Goal: Transaction & Acquisition: Book appointment/travel/reservation

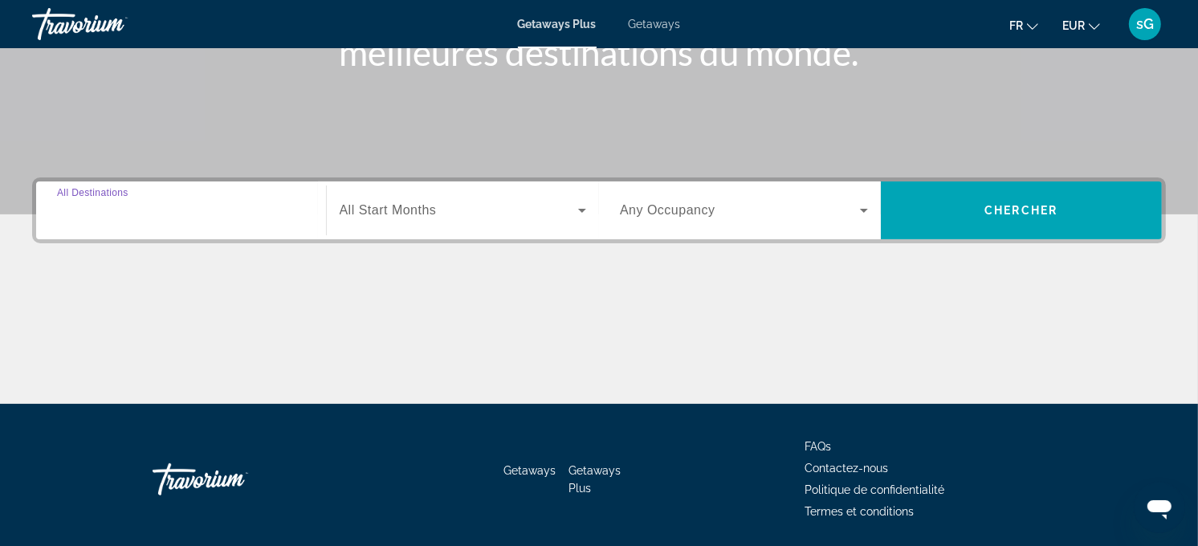
click at [260, 204] on input "Destination All Destinations" at bounding box center [181, 211] width 248 height 19
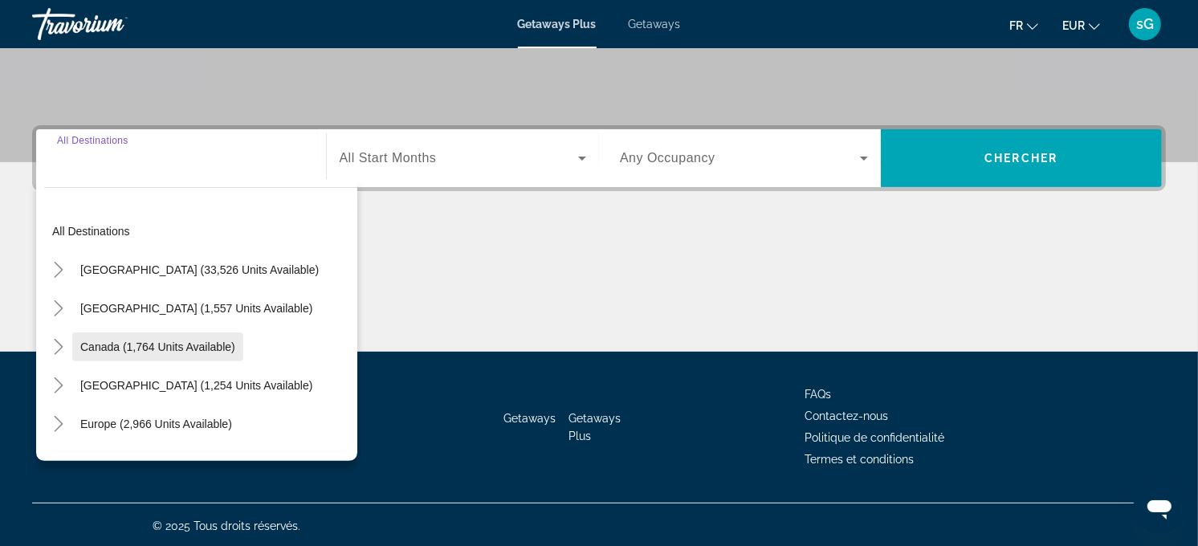
scroll to position [321, 0]
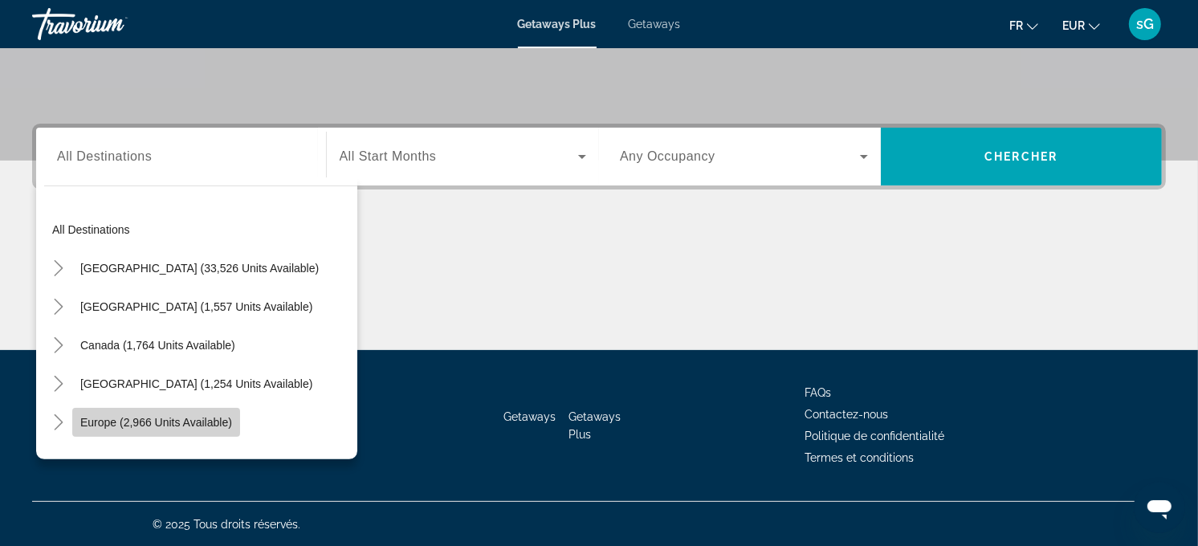
click at [178, 416] on span "Europe (2,966 units available)" at bounding box center [156, 422] width 152 height 13
type input "**********"
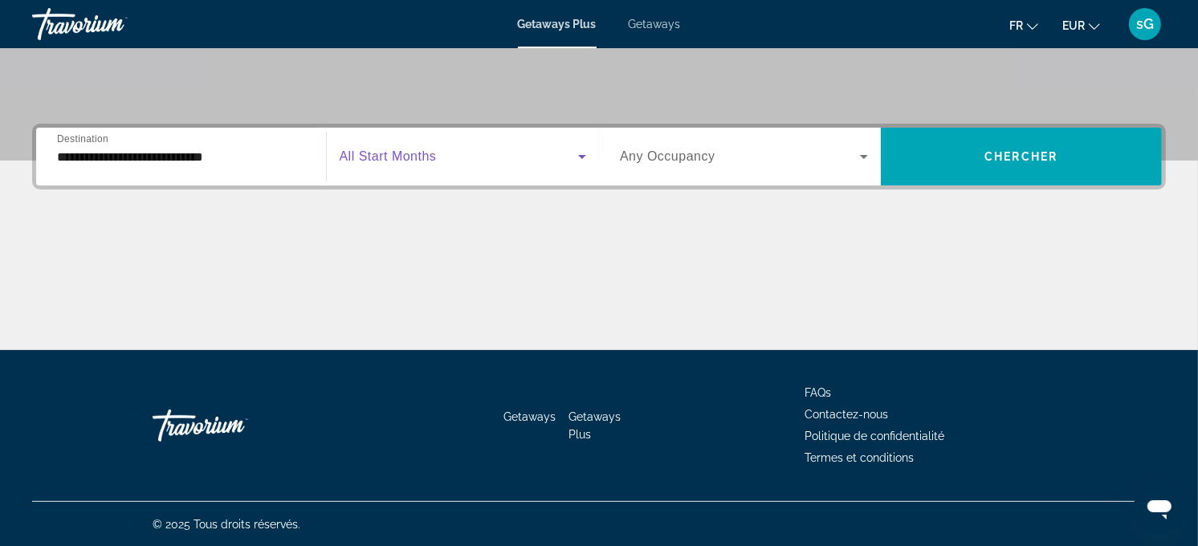
click at [446, 165] on span "Search widget" at bounding box center [459, 156] width 239 height 19
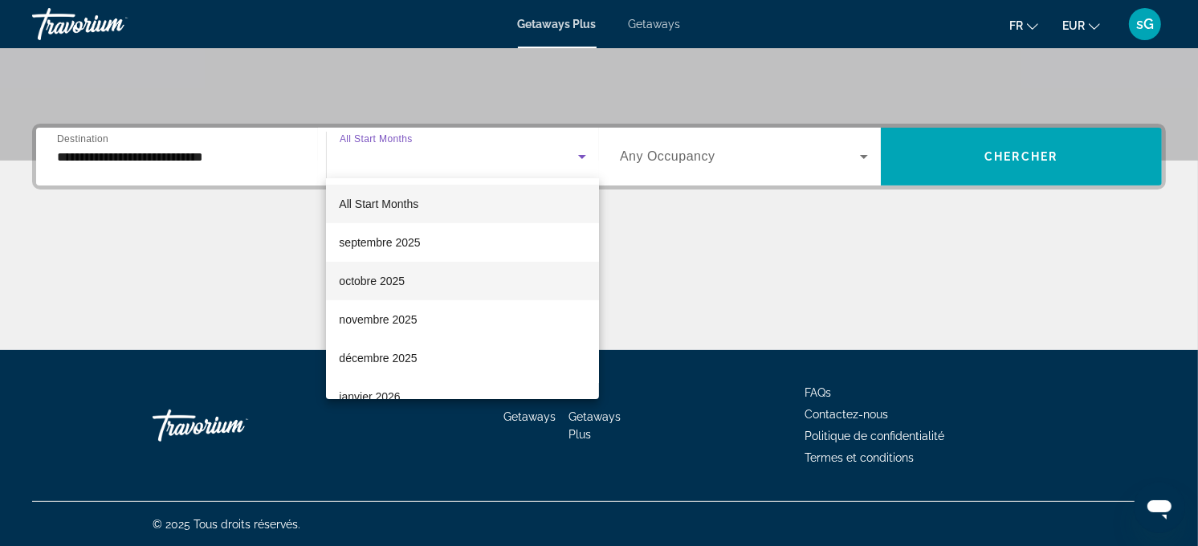
click at [438, 273] on mat-option "octobre 2025" at bounding box center [462, 281] width 273 height 39
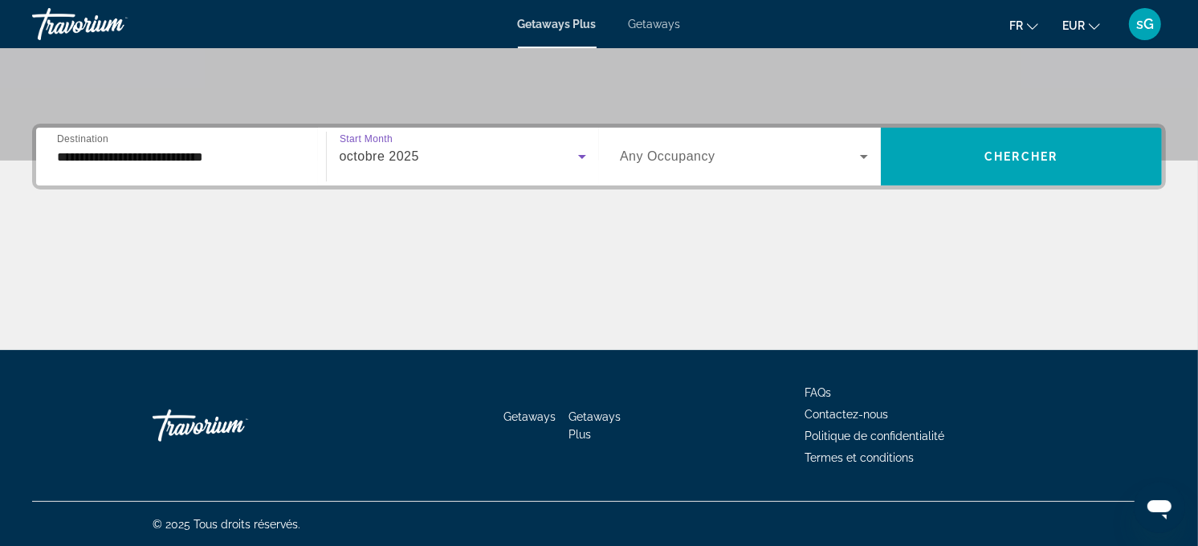
click at [692, 149] on span "Any Occupancy" at bounding box center [668, 156] width 96 height 14
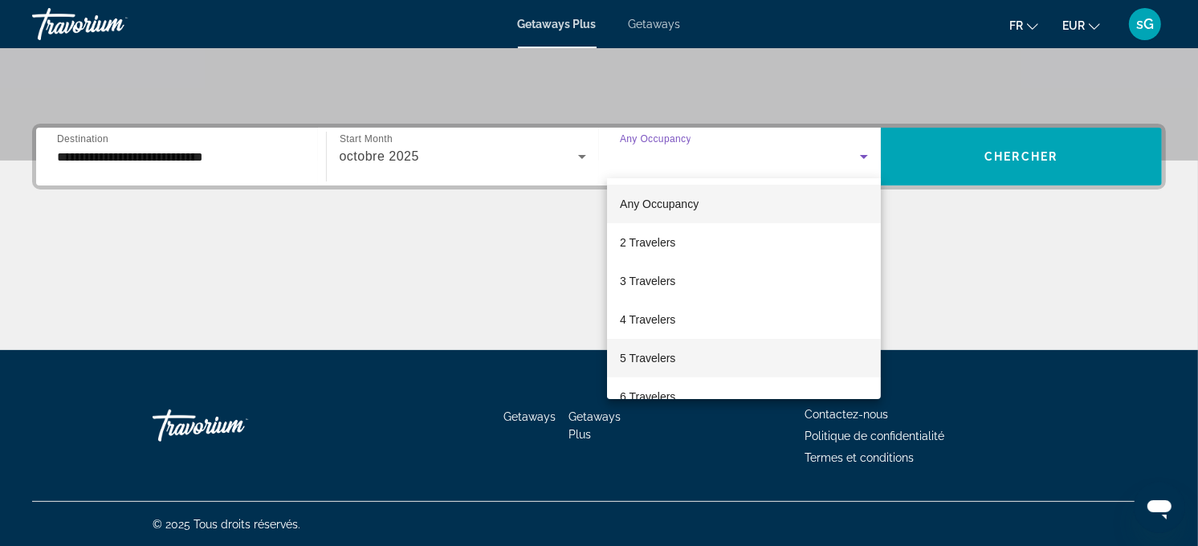
click at [685, 355] on mat-option "5 Travelers" at bounding box center [744, 358] width 274 height 39
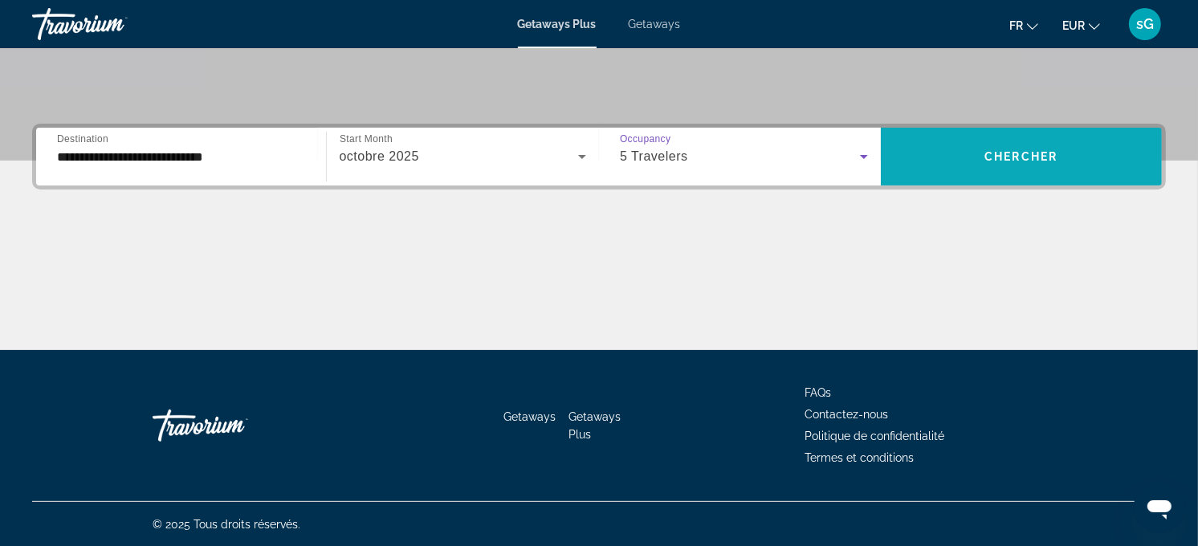
click at [988, 154] on span "Chercher" at bounding box center [1020, 156] width 73 height 13
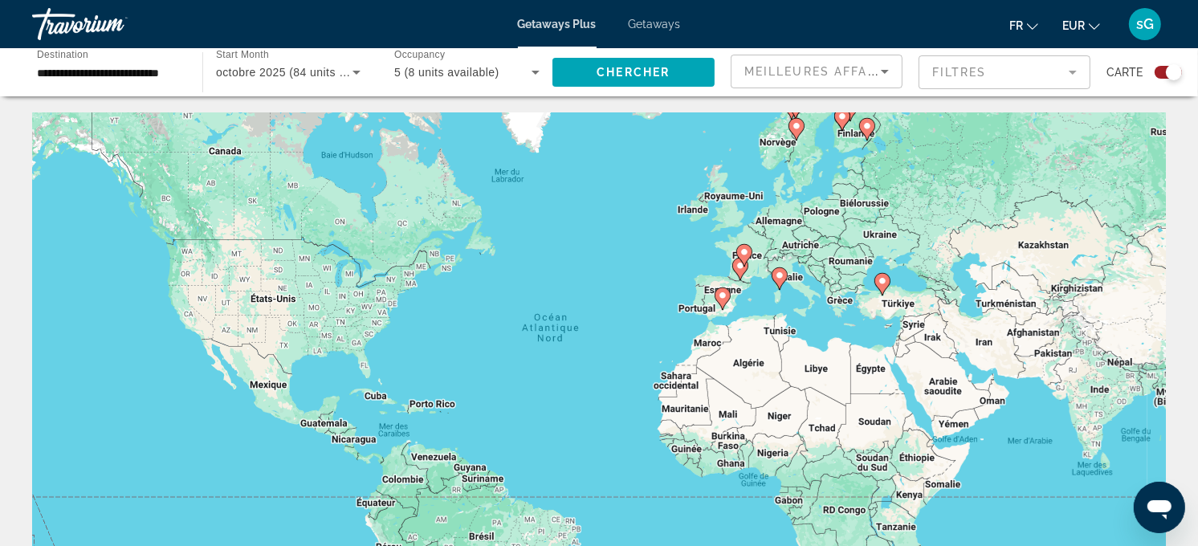
scroll to position [89, 0]
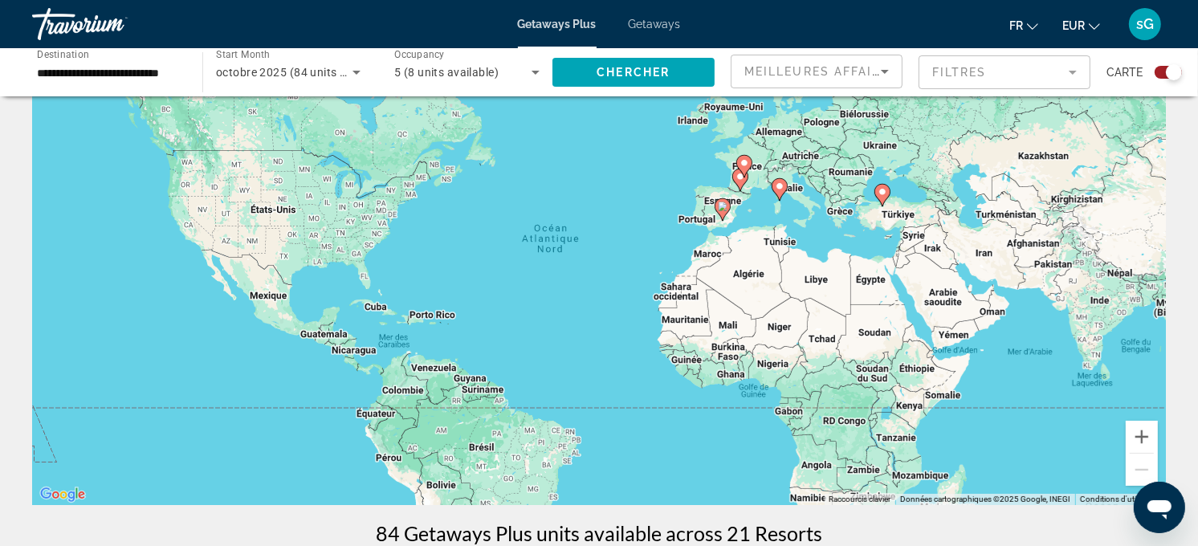
click at [661, 13] on div "Getaways Plus Getaways fr English Español Français Italiano Português русский E…" at bounding box center [599, 24] width 1198 height 42
click at [635, 27] on span "Getaways" at bounding box center [655, 24] width 52 height 13
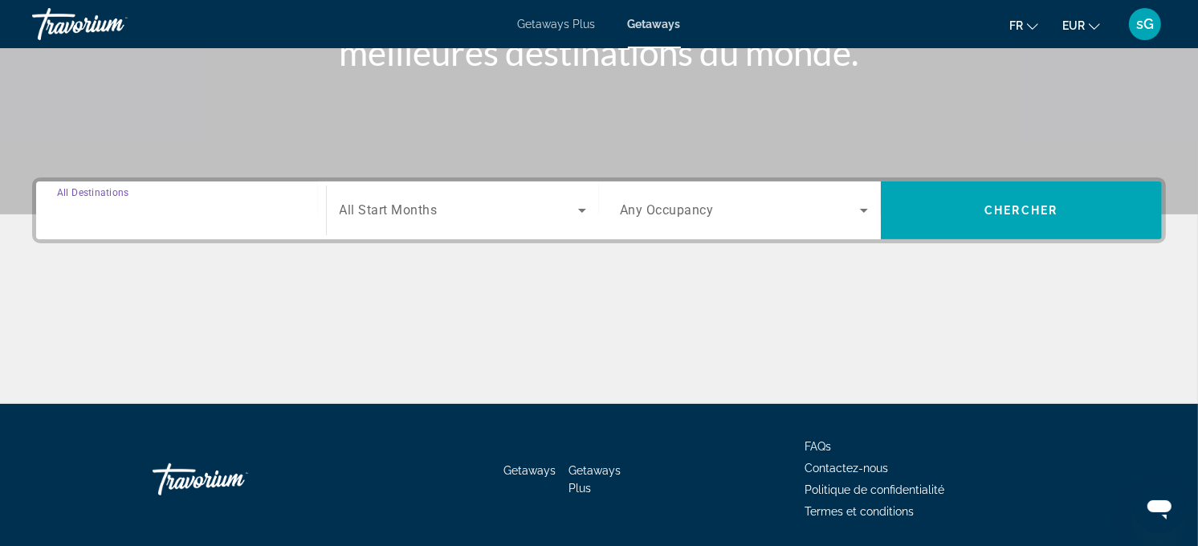
click at [205, 209] on input "Destination All Destinations" at bounding box center [181, 211] width 248 height 19
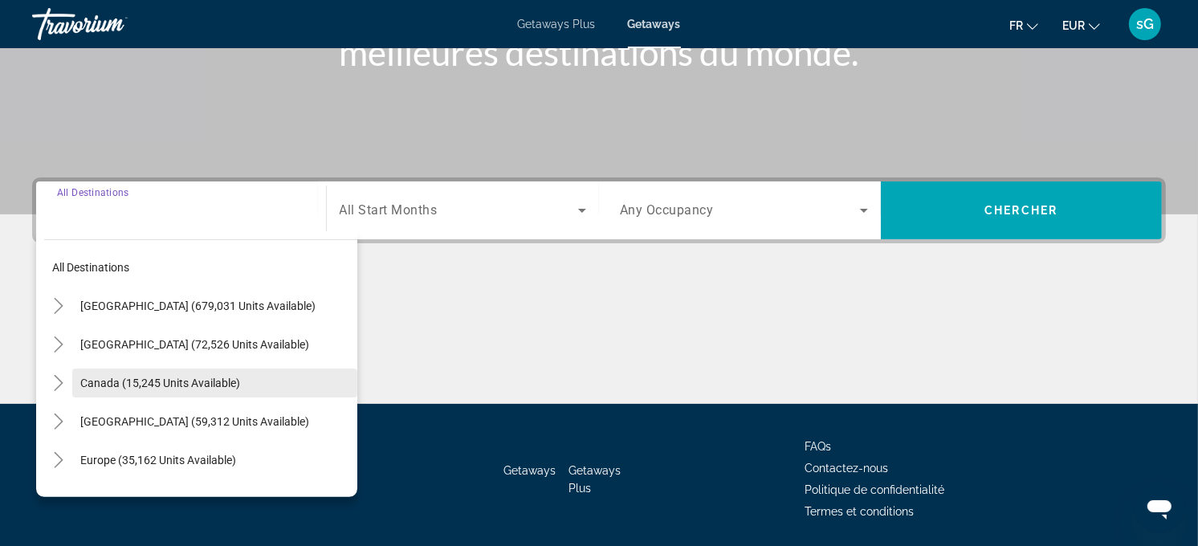
scroll to position [321, 0]
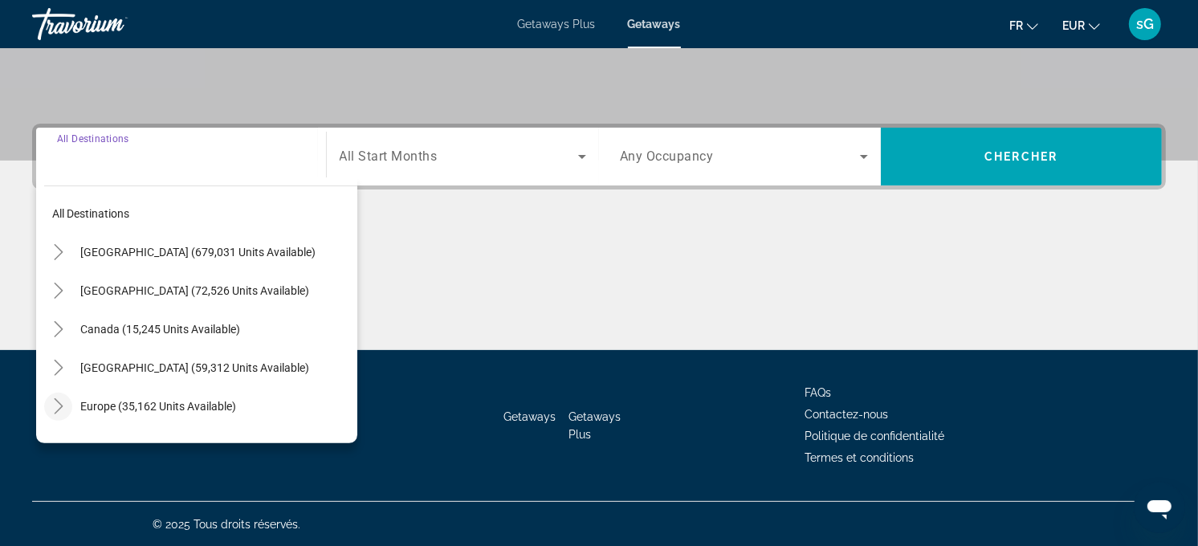
click at [60, 401] on icon "Toggle Europe (35,162 units available)" at bounding box center [59, 406] width 16 height 16
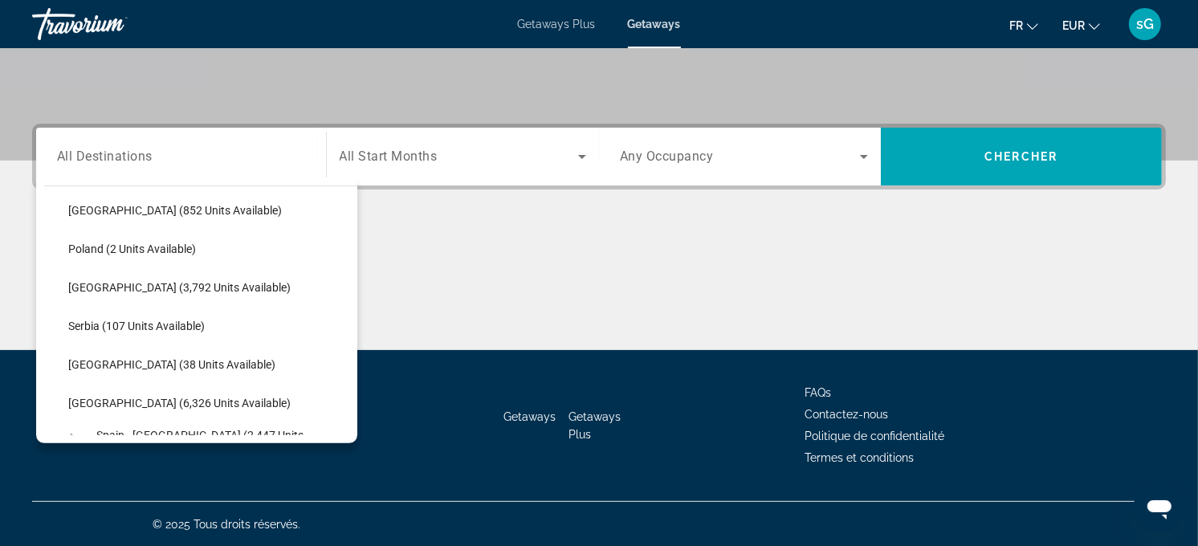
scroll to position [735, 0]
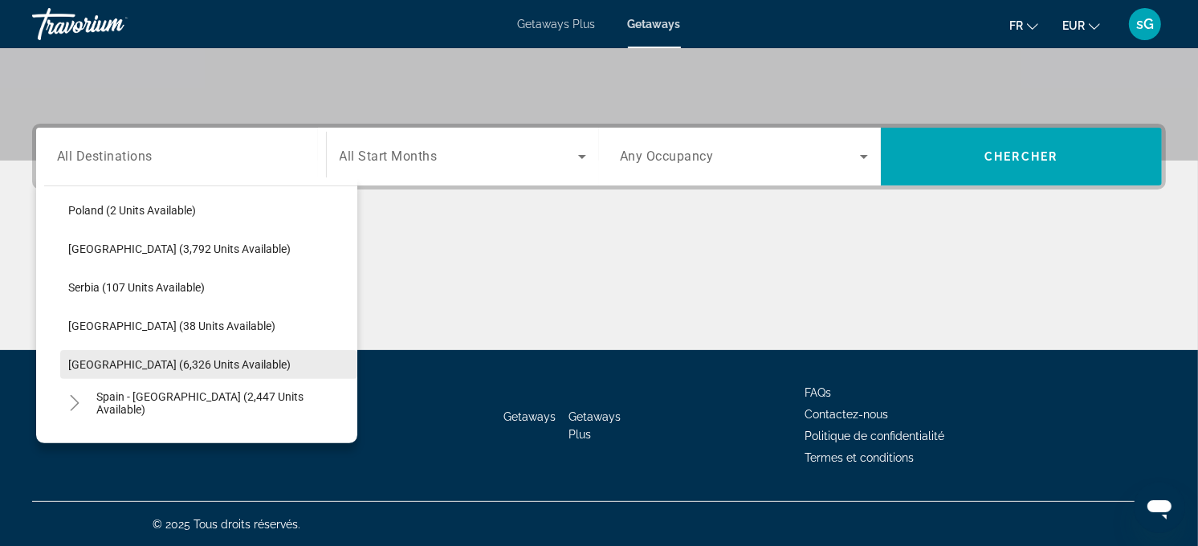
click at [158, 365] on span "[GEOGRAPHIC_DATA] (6,326 units available)" at bounding box center [179, 364] width 222 height 13
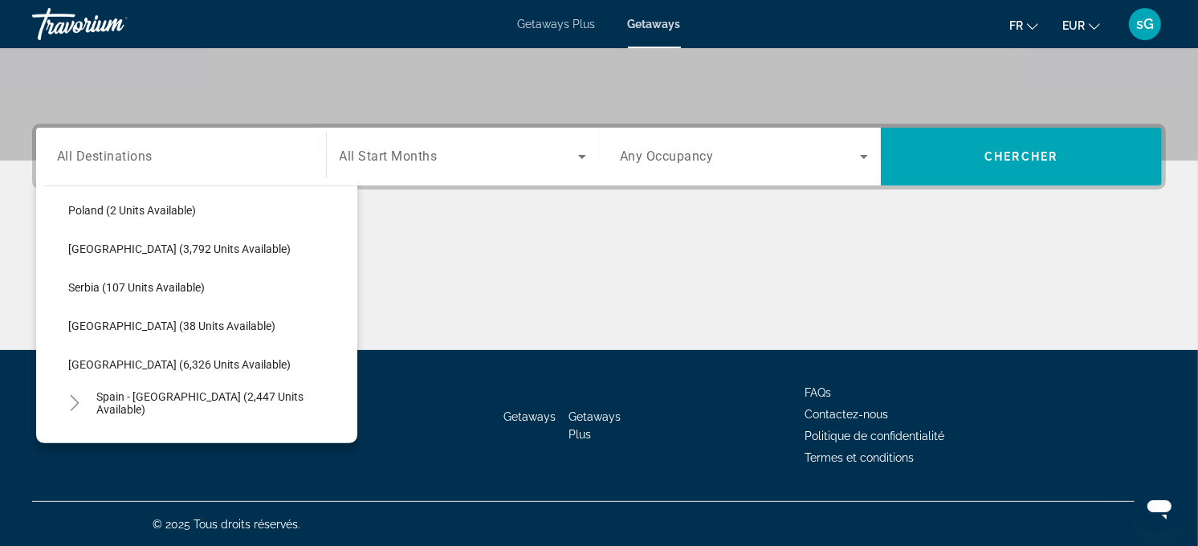
type input "**********"
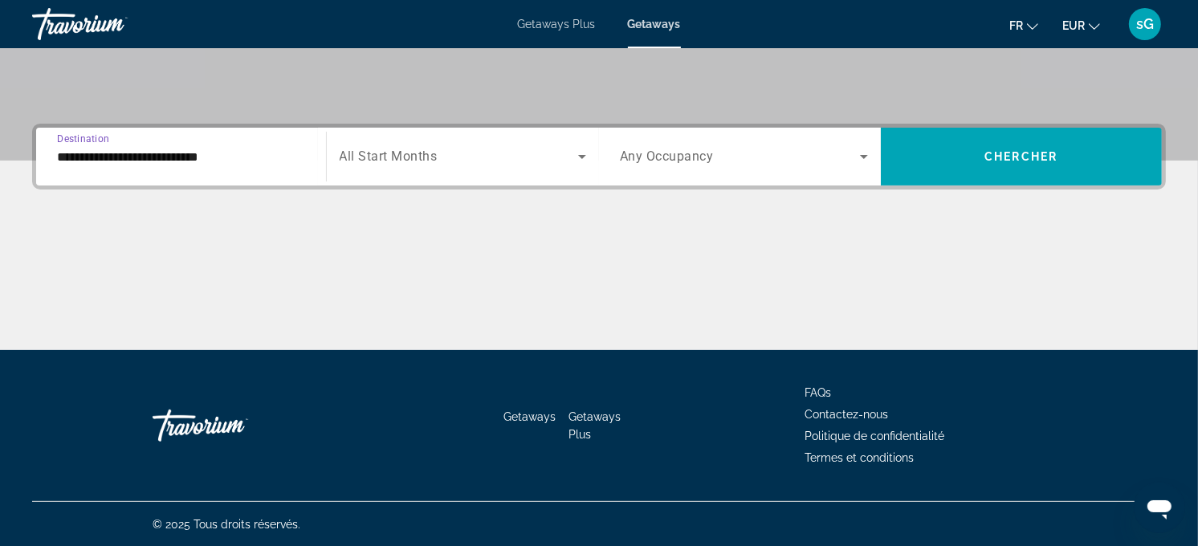
click at [428, 157] on span "All Start Months" at bounding box center [389, 156] width 98 height 15
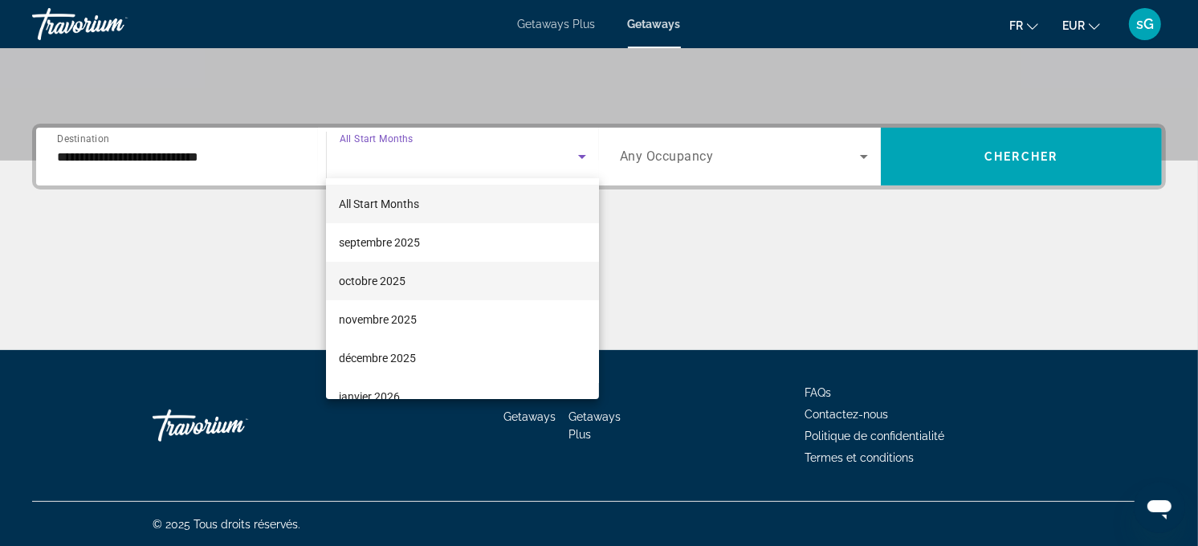
click at [386, 282] on span "octobre 2025" at bounding box center [372, 280] width 67 height 19
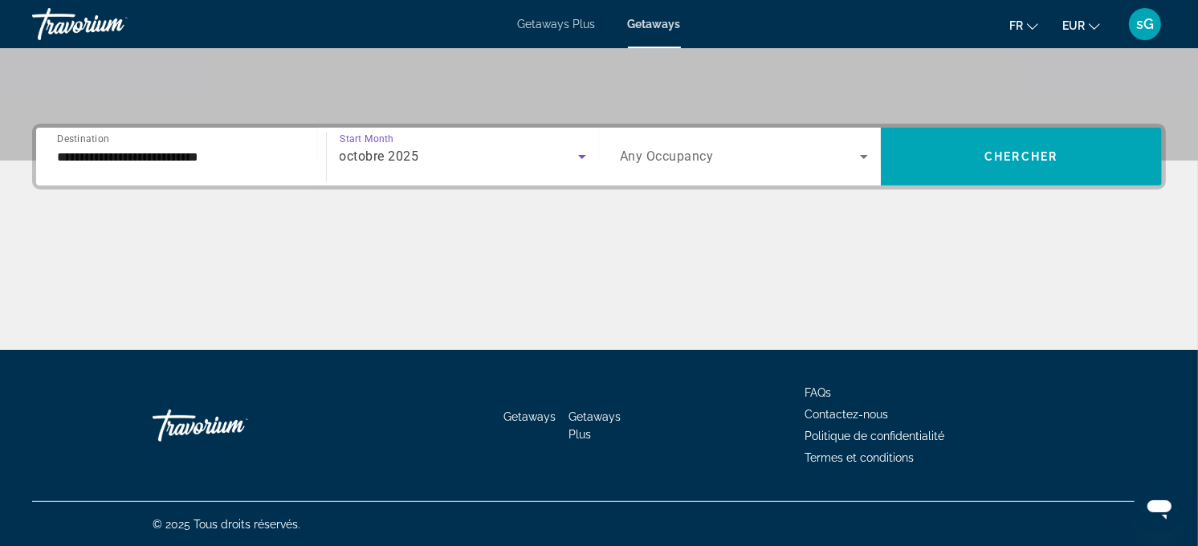
click at [702, 155] on span "Any Occupancy" at bounding box center [667, 156] width 94 height 15
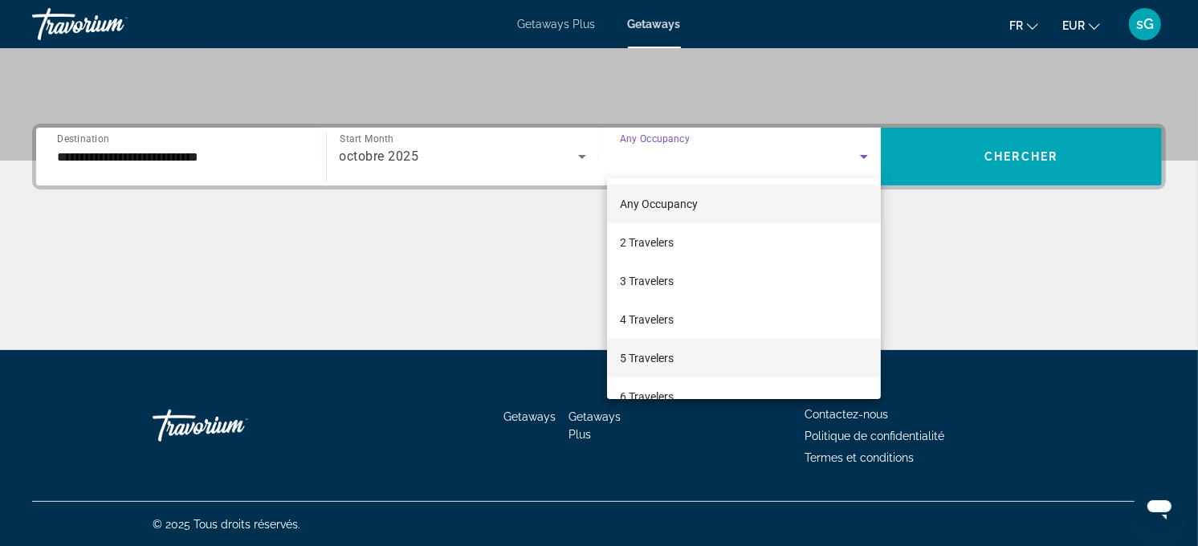
click at [688, 356] on mat-option "5 Travelers" at bounding box center [744, 358] width 274 height 39
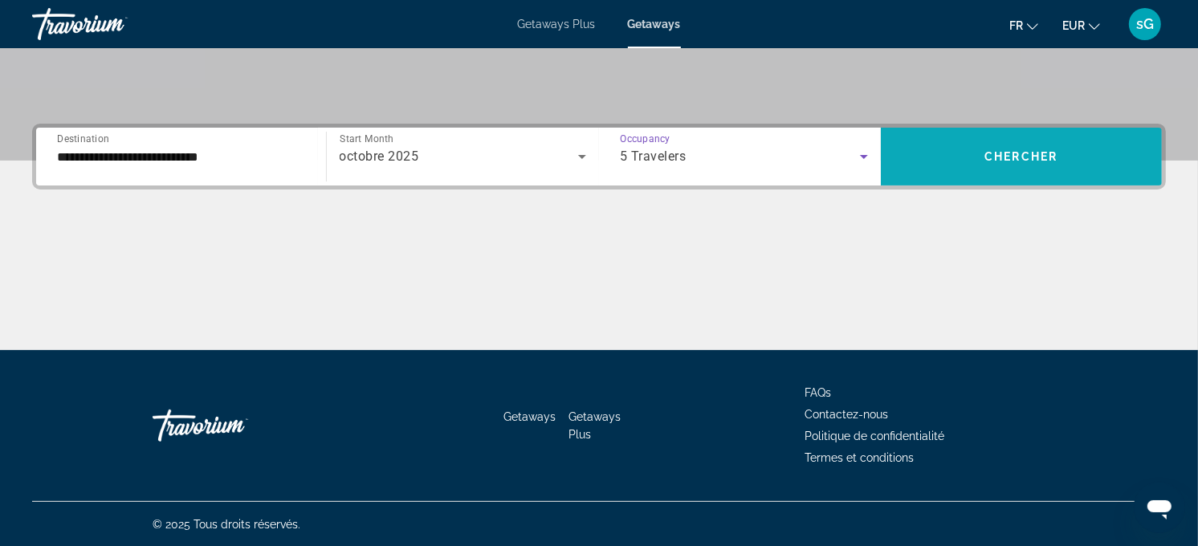
click at [939, 163] on span "Search widget" at bounding box center [1022, 156] width 282 height 39
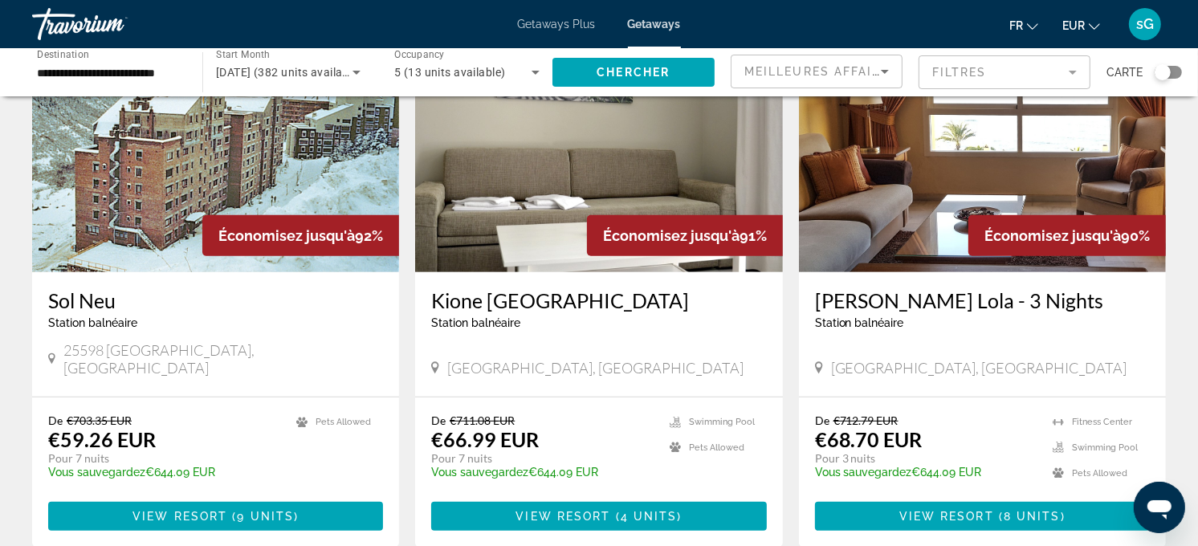
scroll to position [713, 0]
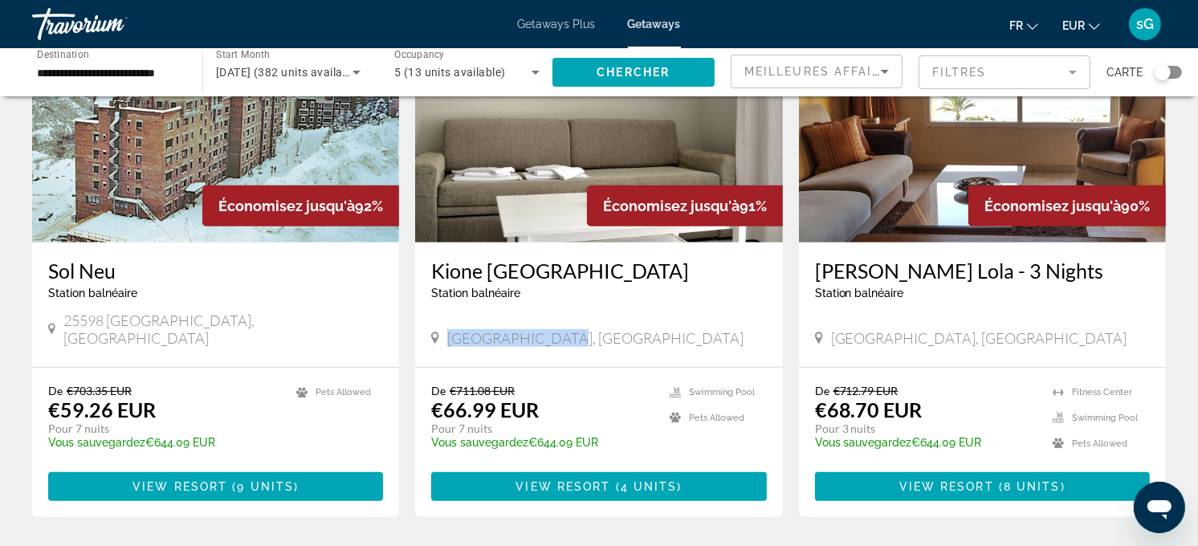
drag, startPoint x: 451, startPoint y: 324, endPoint x: 548, endPoint y: 323, distance: 97.2
click at [548, 329] on div "[GEOGRAPHIC_DATA], [GEOGRAPHIC_DATA]" at bounding box center [598, 338] width 335 height 18
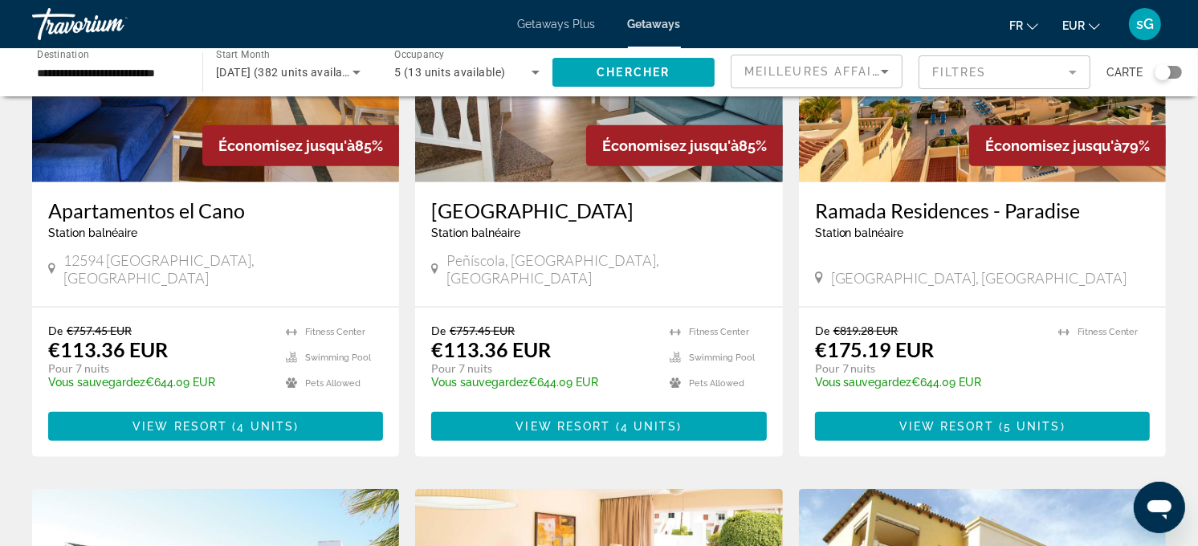
scroll to position [1338, 0]
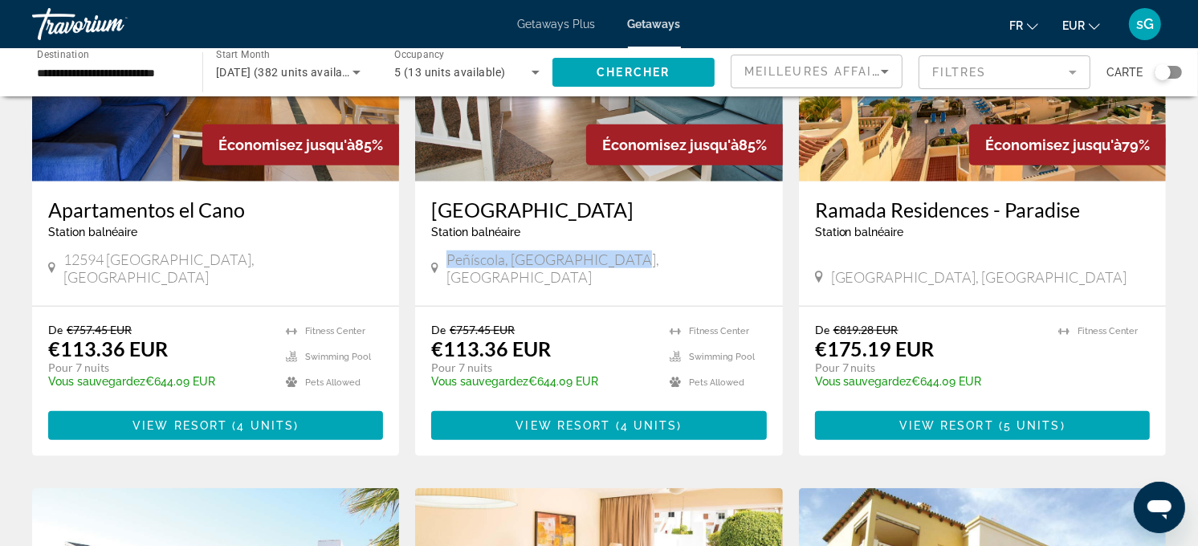
drag, startPoint x: 447, startPoint y: 247, endPoint x: 647, endPoint y: 242, distance: 200.0
click at [647, 251] on div "Peñíscola, [GEOGRAPHIC_DATA], [GEOGRAPHIC_DATA]" at bounding box center [598, 268] width 335 height 35
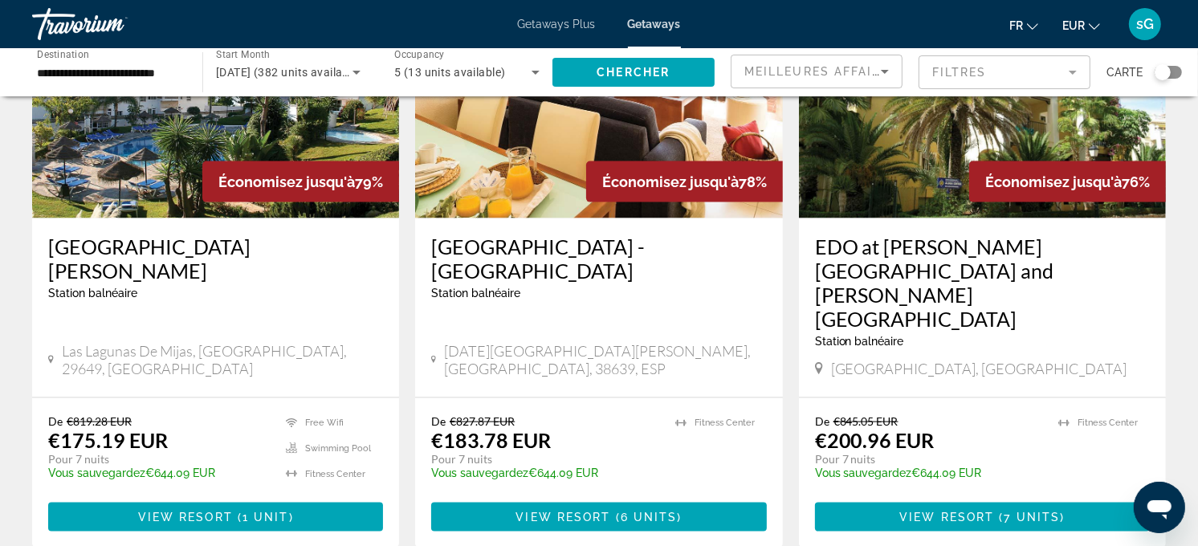
scroll to position [1873, 0]
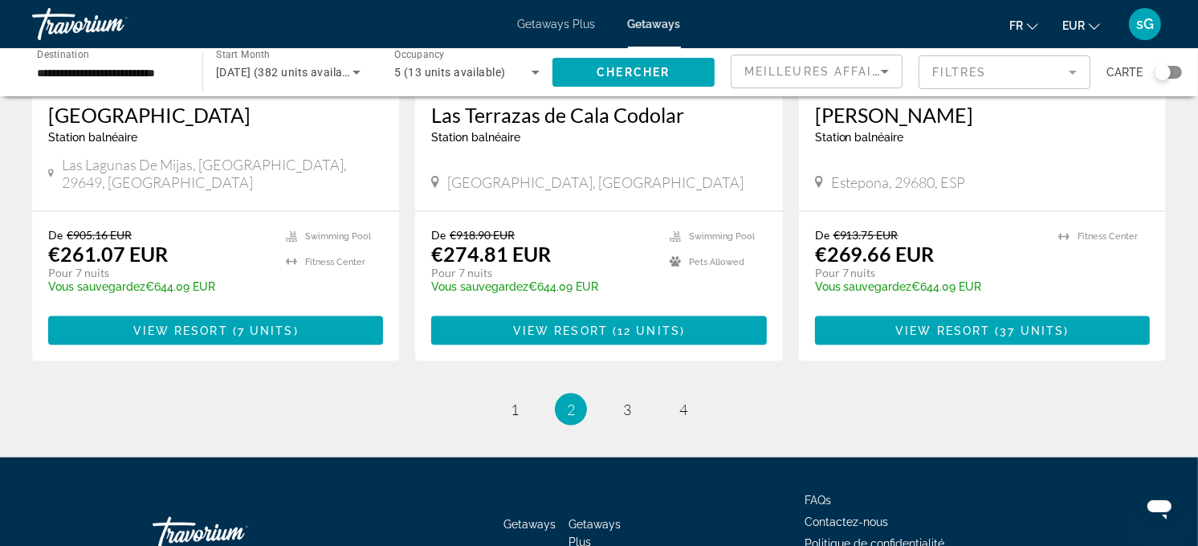
scroll to position [2052, 0]
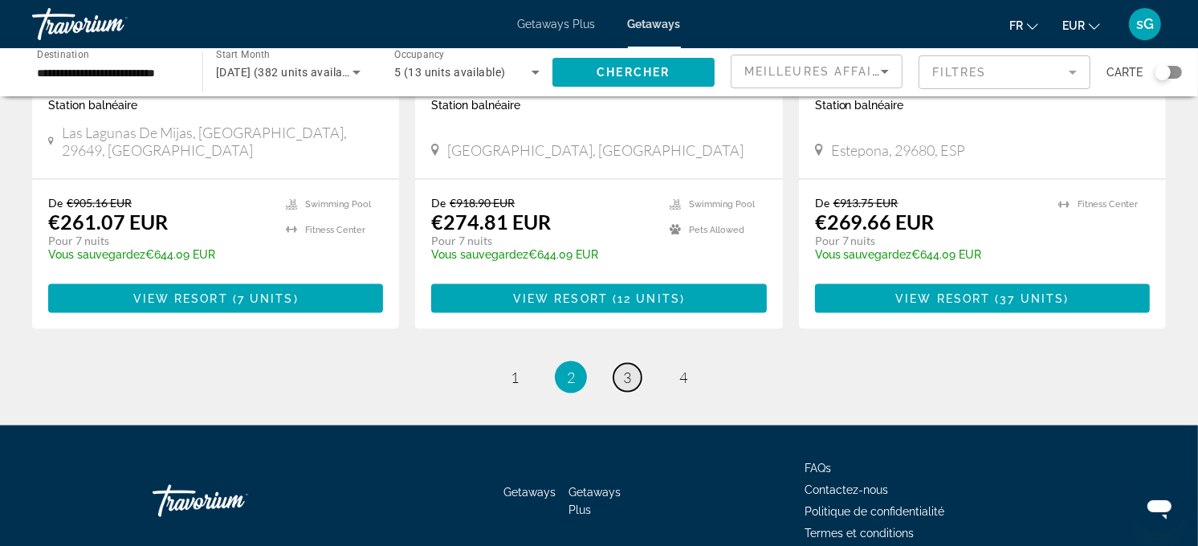
click at [626, 369] on span "3" at bounding box center [627, 378] width 8 height 18
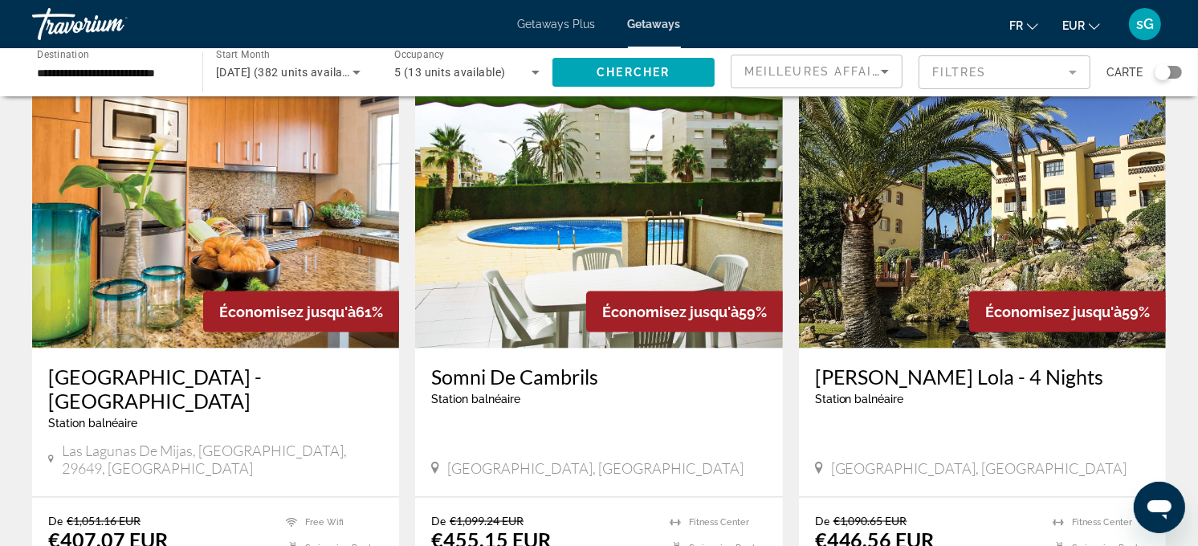
scroll to position [1873, 0]
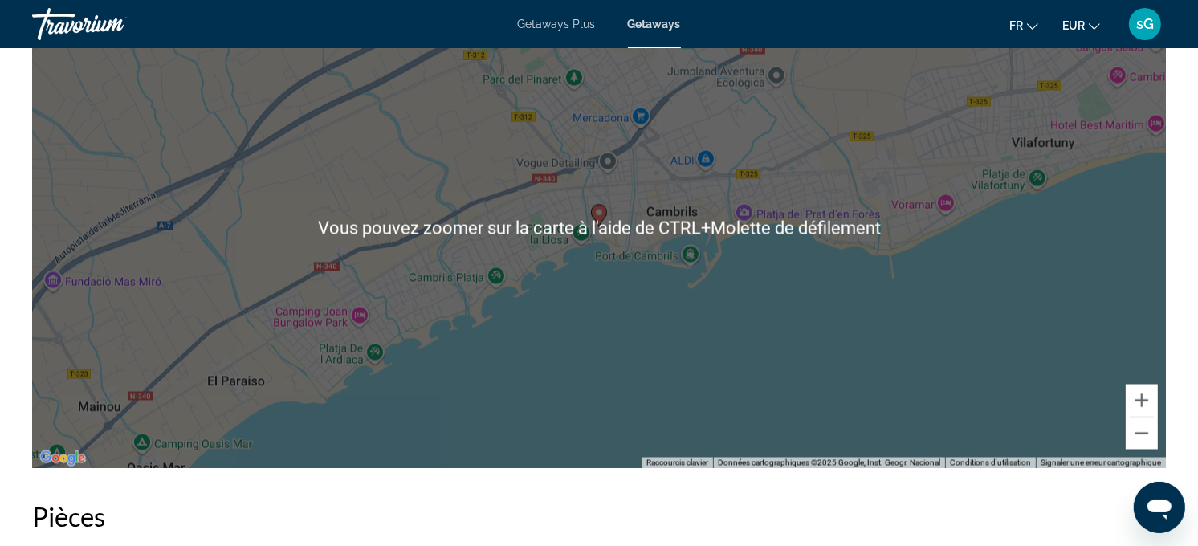
scroll to position [2409, 0]
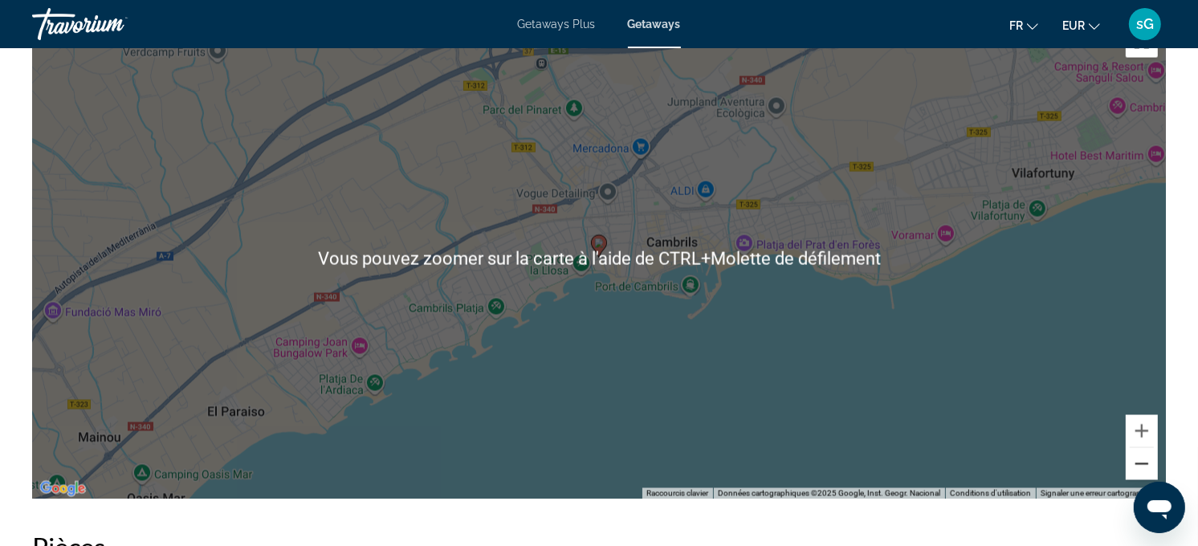
click at [1090, 468] on button "Zoom arrière" at bounding box center [1142, 464] width 32 height 32
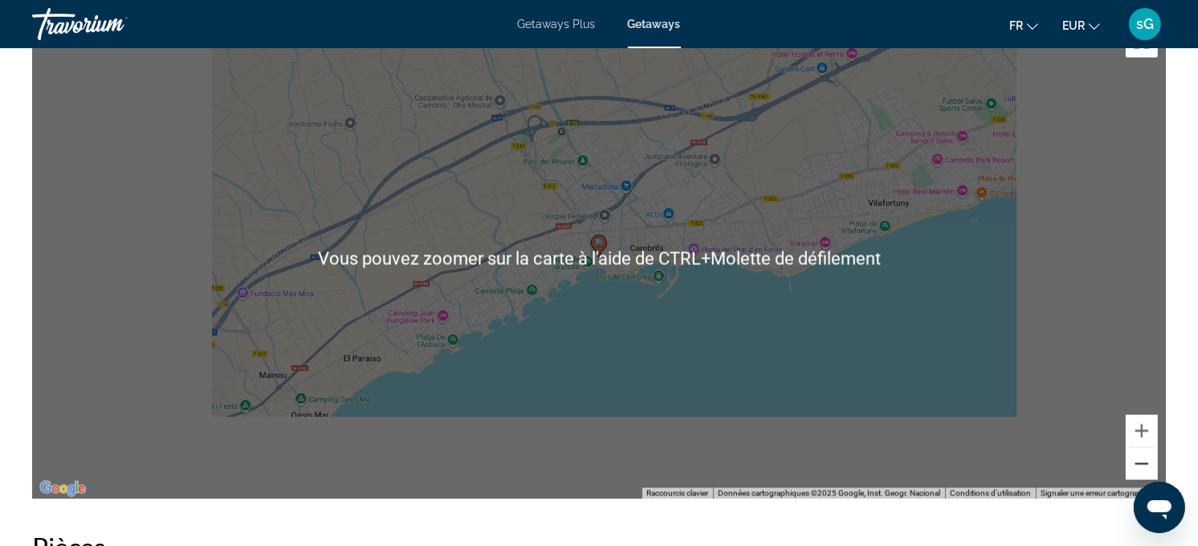
click at [1090, 468] on button "Zoom arrière" at bounding box center [1142, 464] width 32 height 32
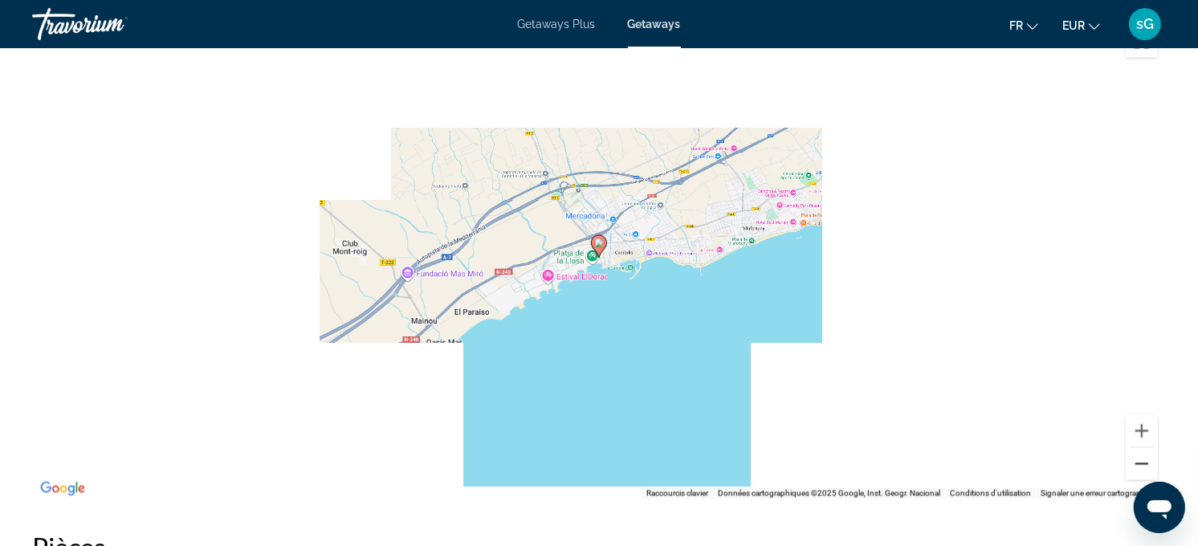
click at [1090, 468] on button "Zoom arrière" at bounding box center [1142, 464] width 32 height 32
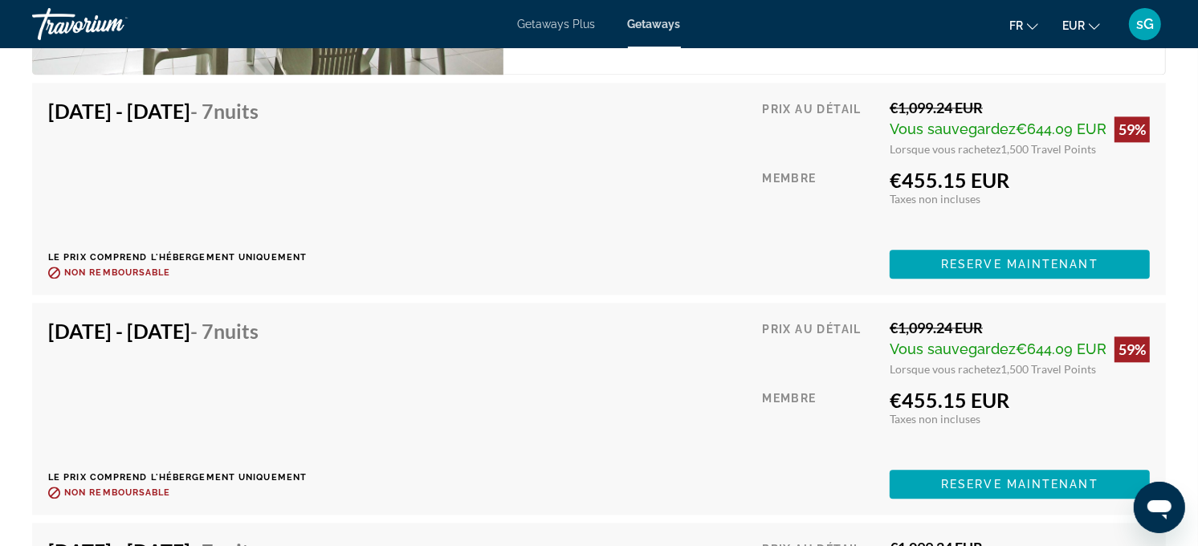
scroll to position [3301, 0]
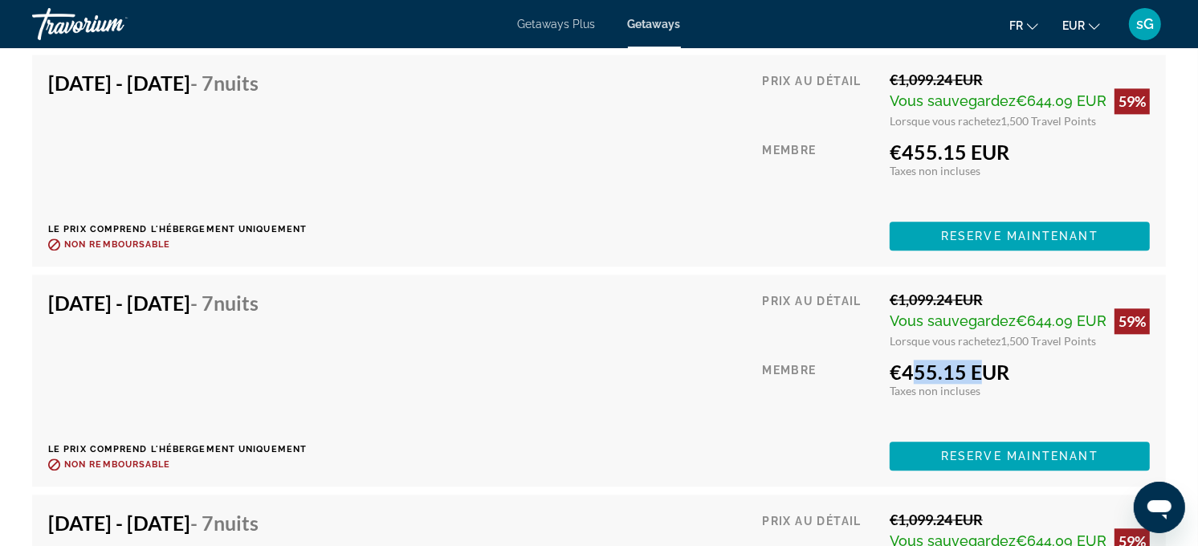
drag, startPoint x: 894, startPoint y: 376, endPoint x: 967, endPoint y: 370, distance: 73.3
click at [967, 370] on div "€455.15 EUR" at bounding box center [1020, 372] width 260 height 24
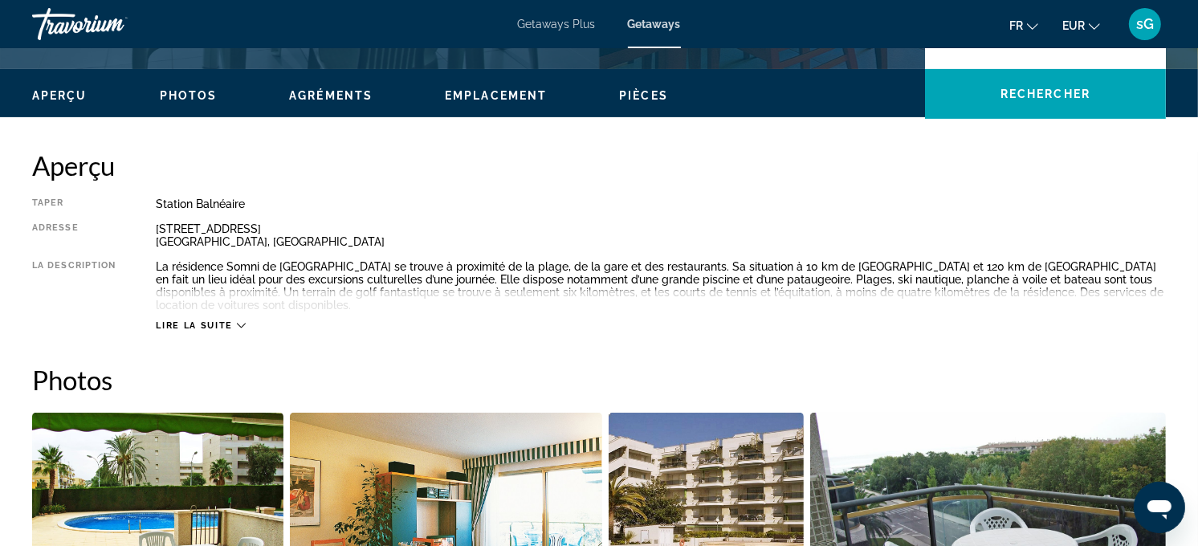
scroll to position [356, 0]
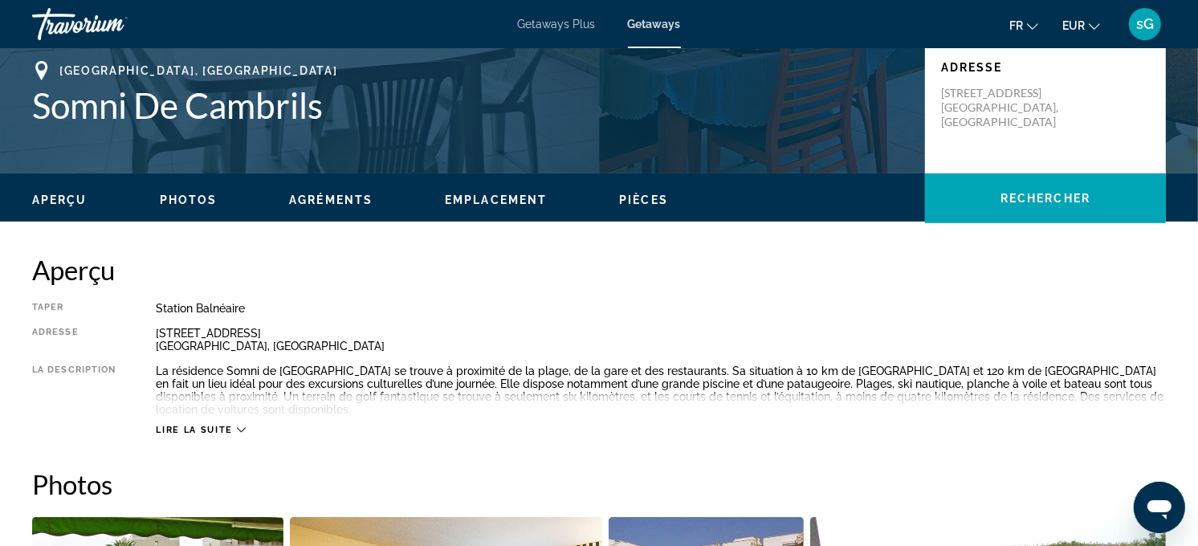
click at [206, 426] on span "Lire la suite" at bounding box center [194, 430] width 76 height 10
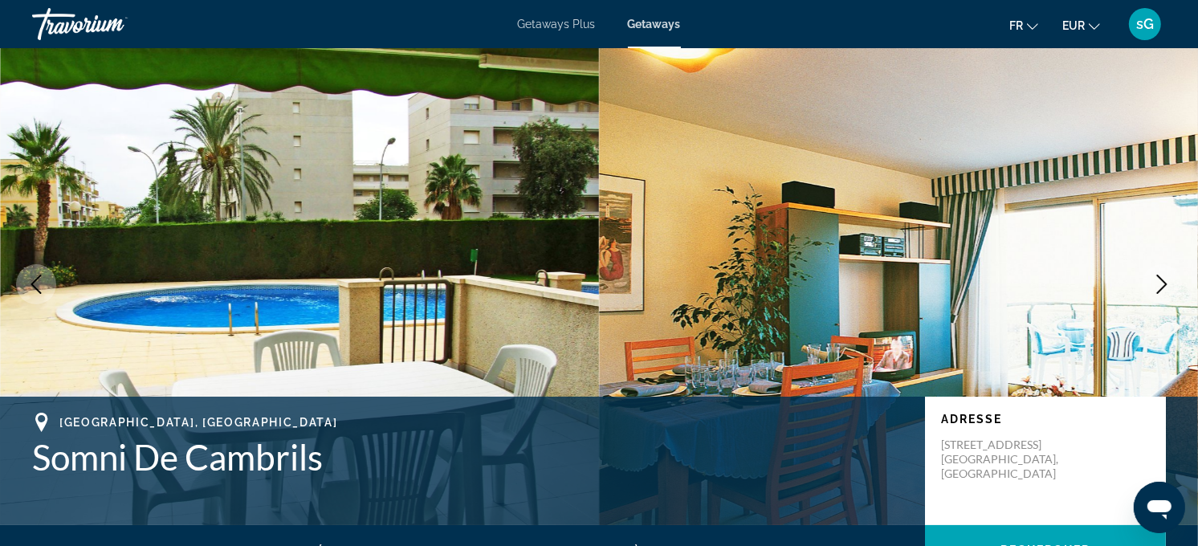
scroll to position [0, 0]
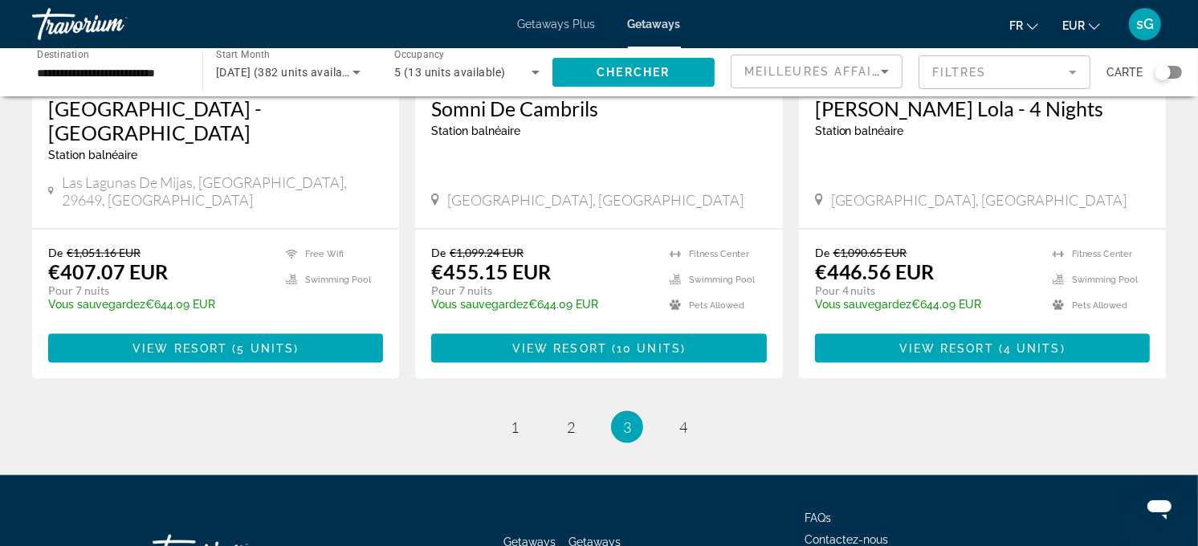
scroll to position [1962, 0]
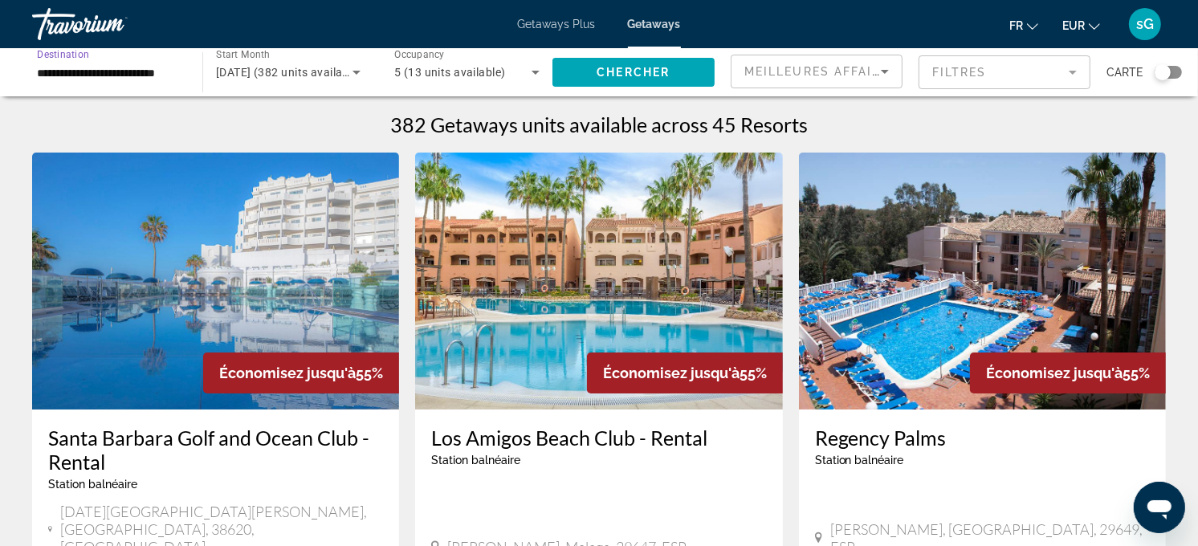
click at [141, 76] on input "**********" at bounding box center [109, 72] width 145 height 19
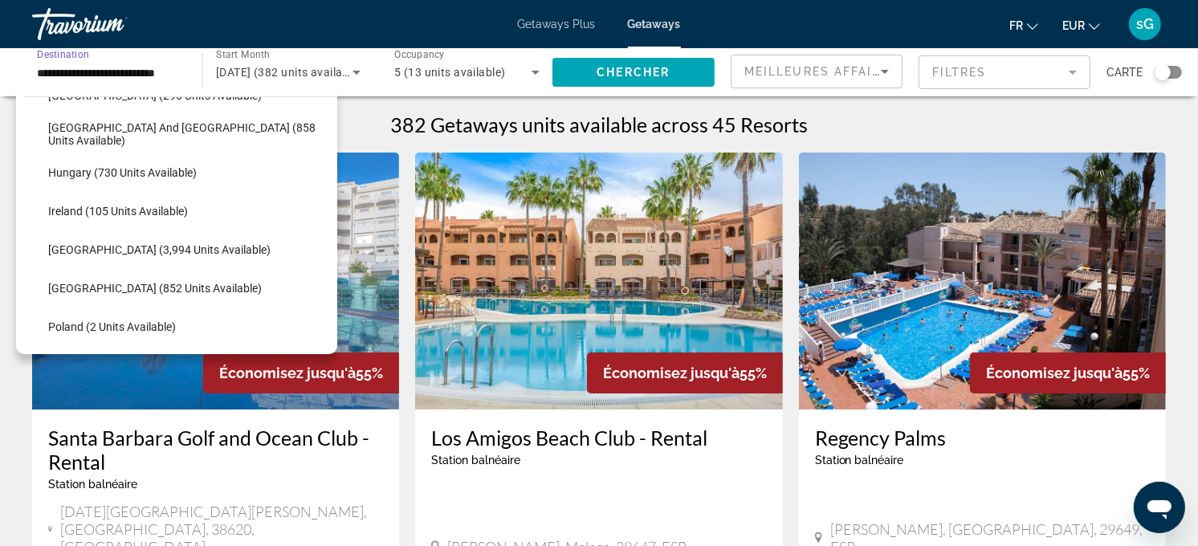
scroll to position [520, 0]
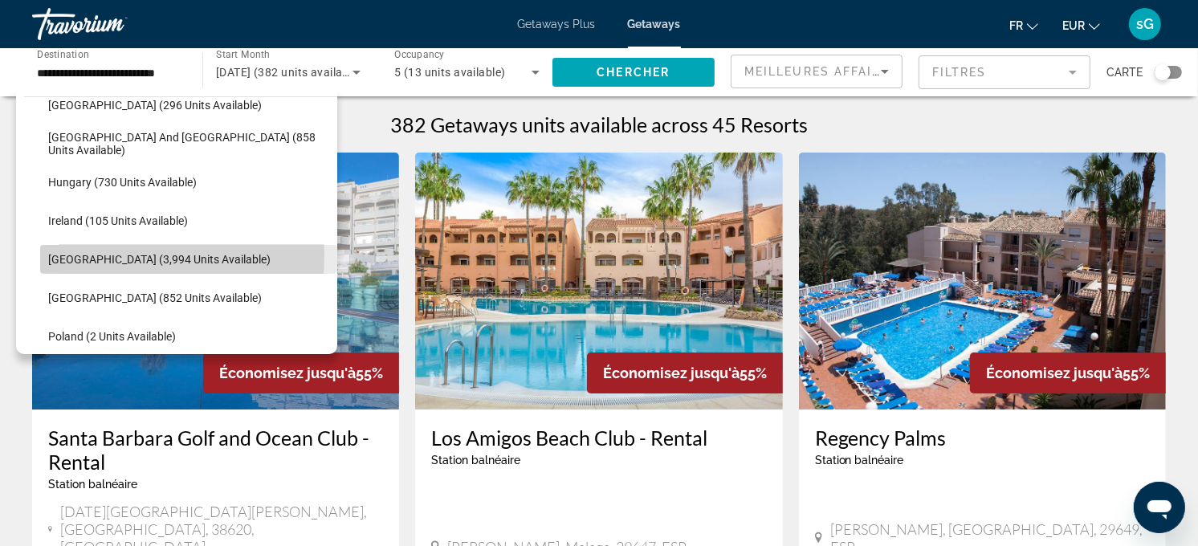
click at [89, 255] on span "[GEOGRAPHIC_DATA] (3,994 units available)" at bounding box center [159, 259] width 222 height 13
type input "**********"
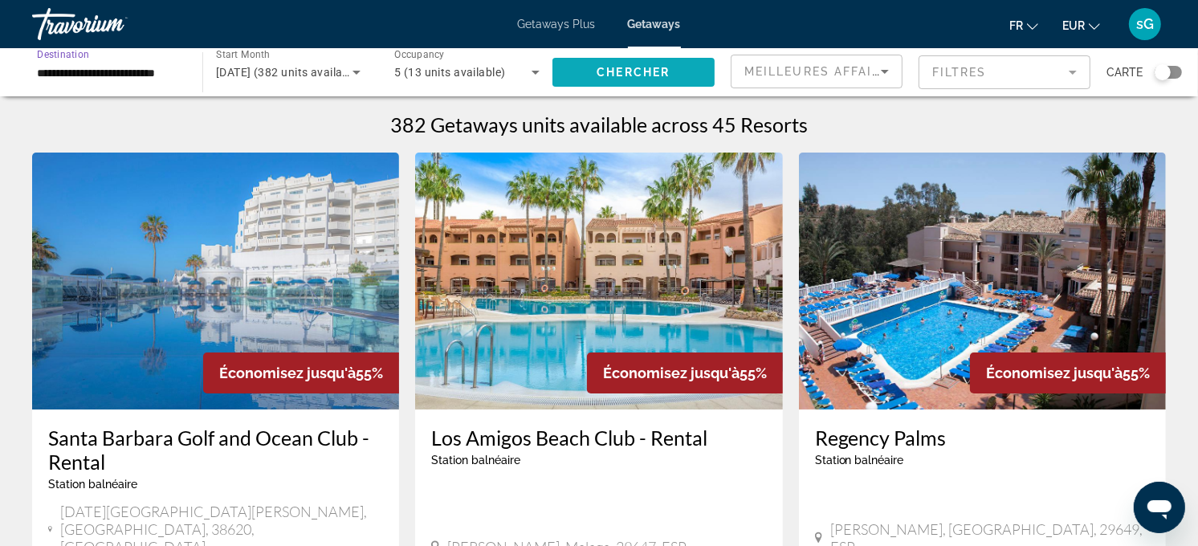
click at [611, 78] on span "Chercher" at bounding box center [633, 72] width 73 height 13
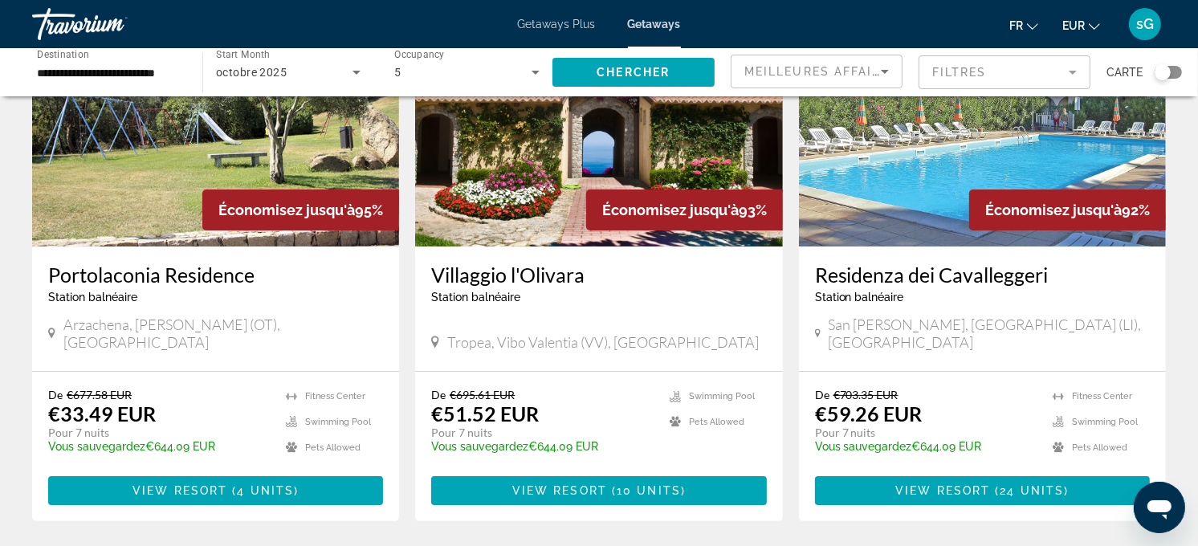
scroll to position [178, 0]
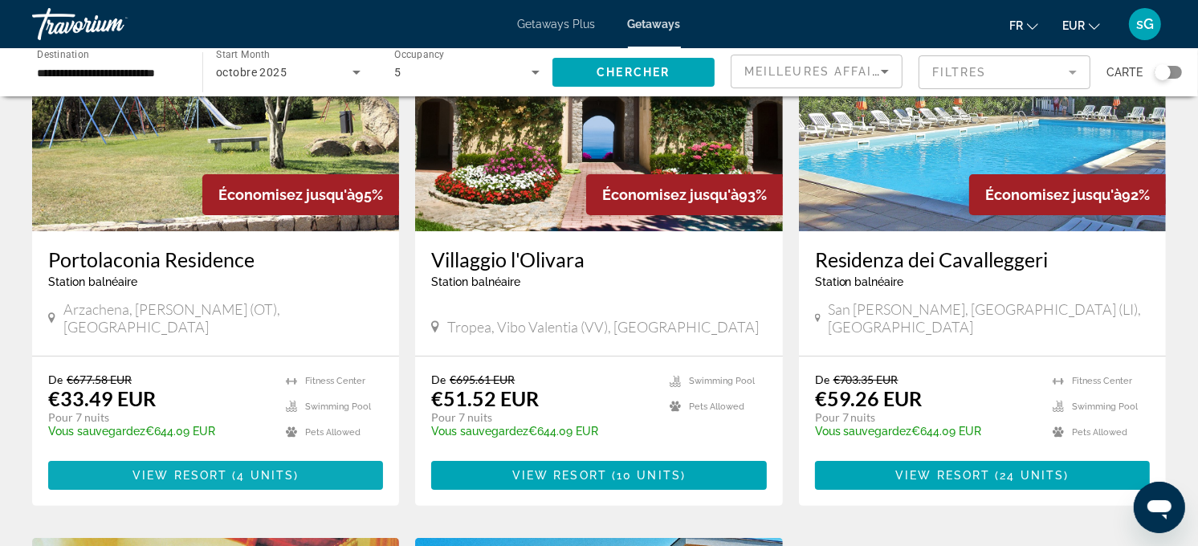
click at [214, 469] on span "View Resort" at bounding box center [179, 475] width 95 height 13
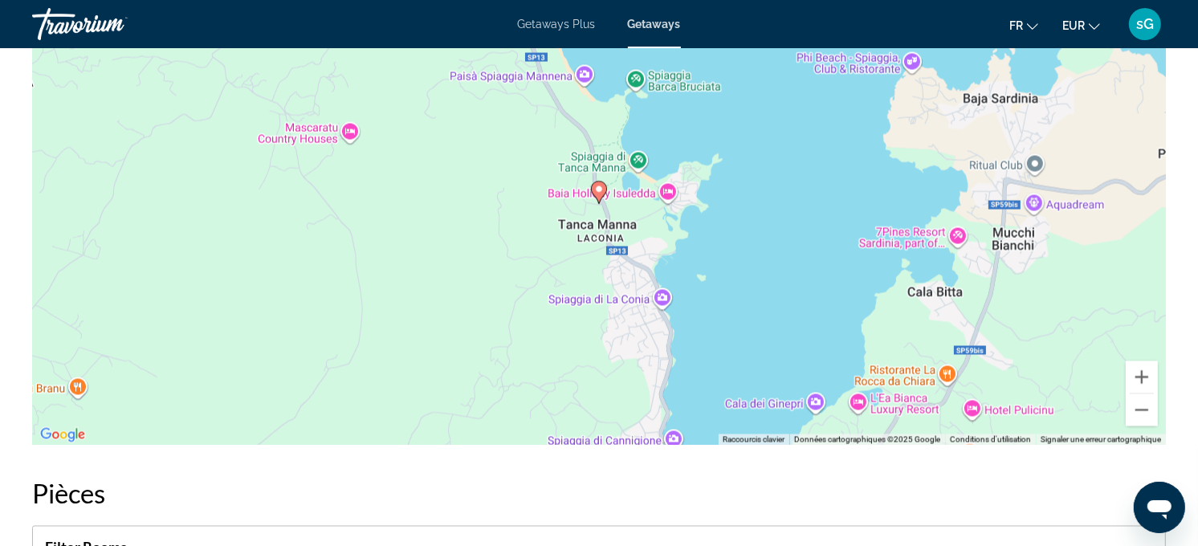
scroll to position [2409, 0]
click at [1090, 395] on button "Zoom arrière" at bounding box center [1142, 409] width 32 height 32
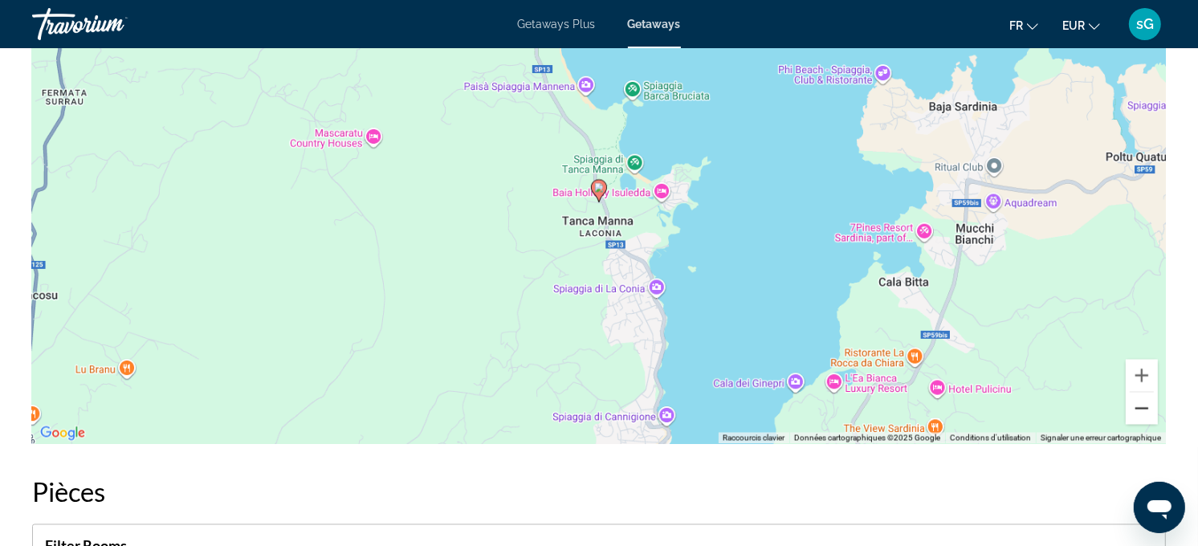
click at [1090, 395] on button "Zoom arrière" at bounding box center [1142, 409] width 32 height 32
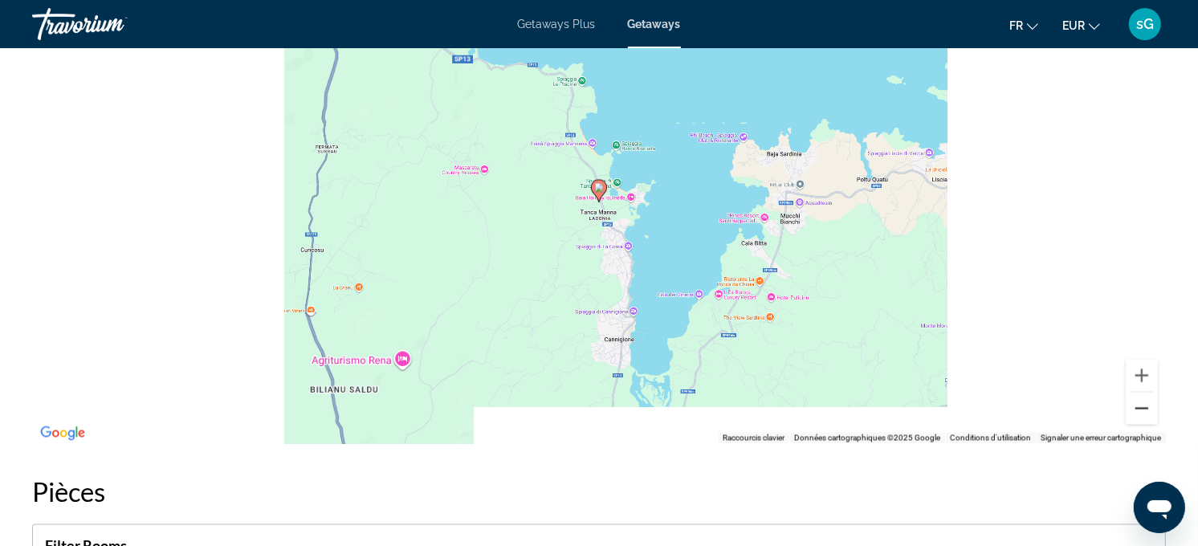
click at [1090, 395] on button "Zoom arrière" at bounding box center [1142, 409] width 32 height 32
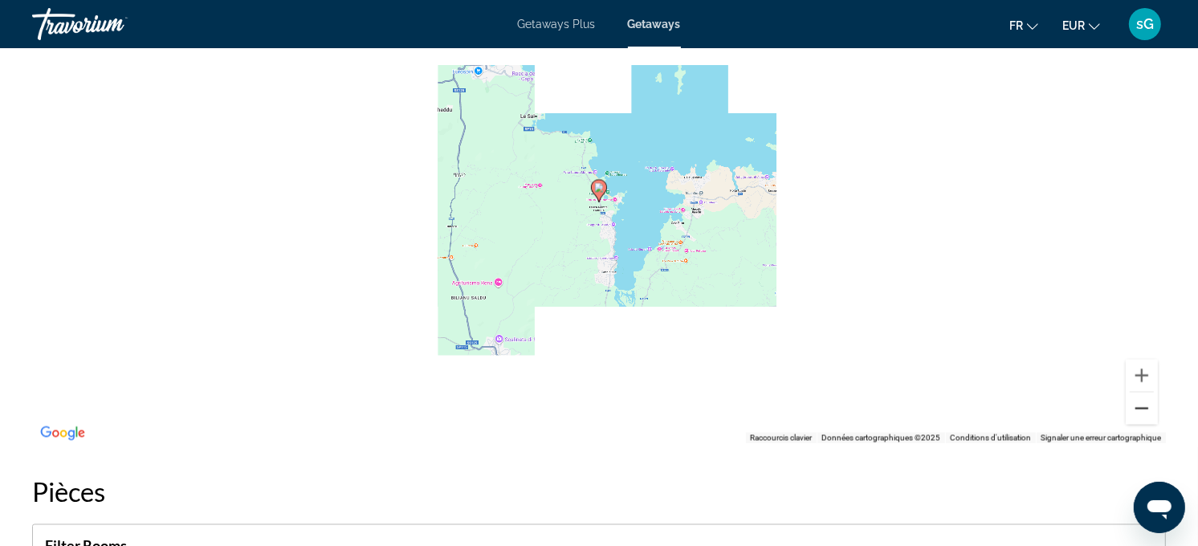
click at [1090, 395] on button "Zoom arrière" at bounding box center [1142, 409] width 32 height 32
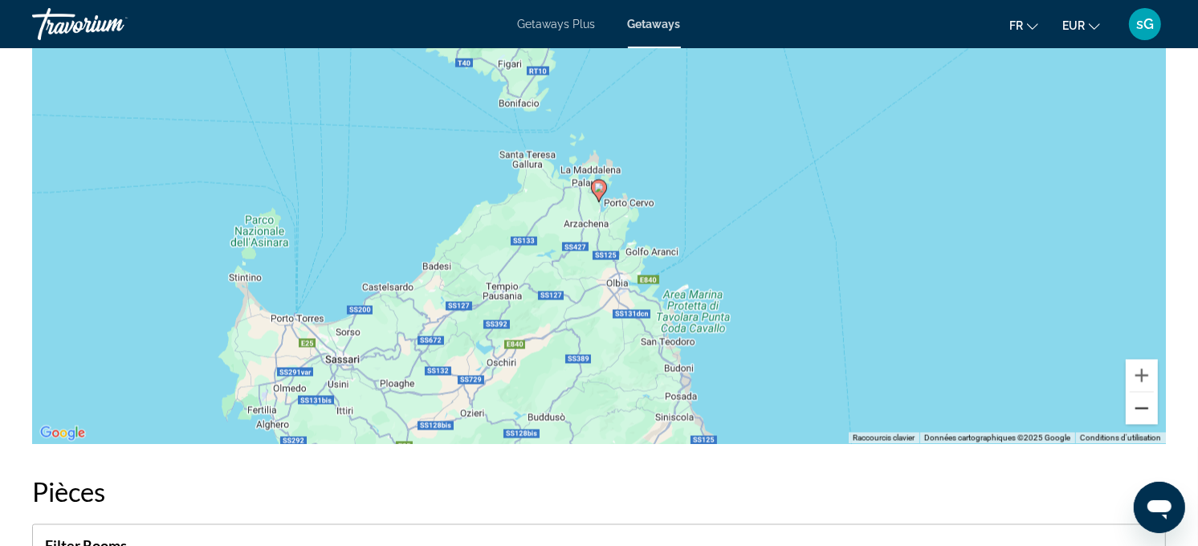
click at [1090, 395] on button "Zoom arrière" at bounding box center [1142, 409] width 32 height 32
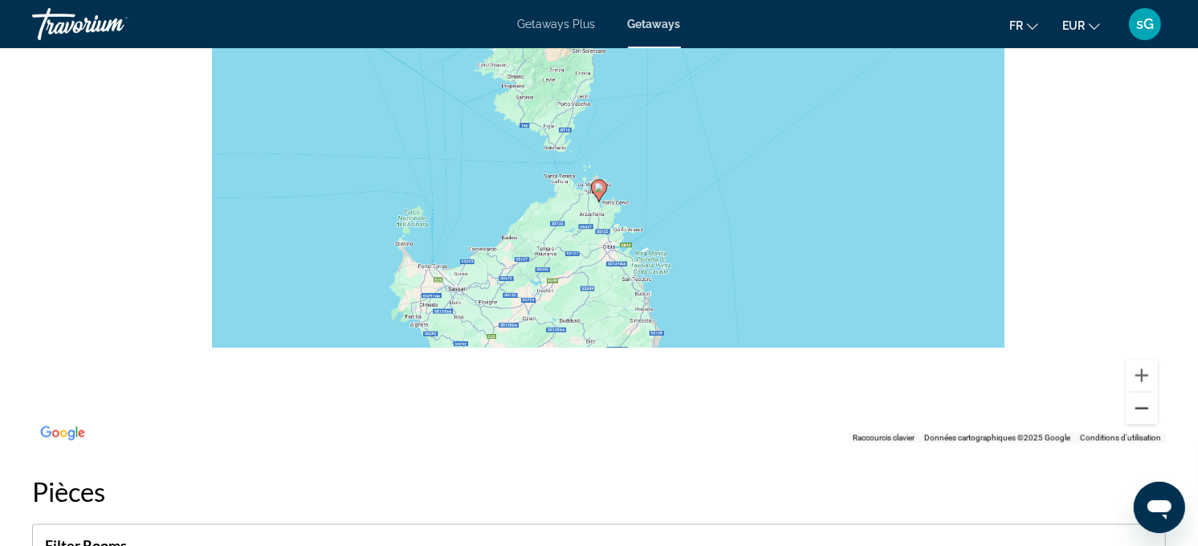
click at [1090, 395] on button "Zoom arrière" at bounding box center [1142, 409] width 32 height 32
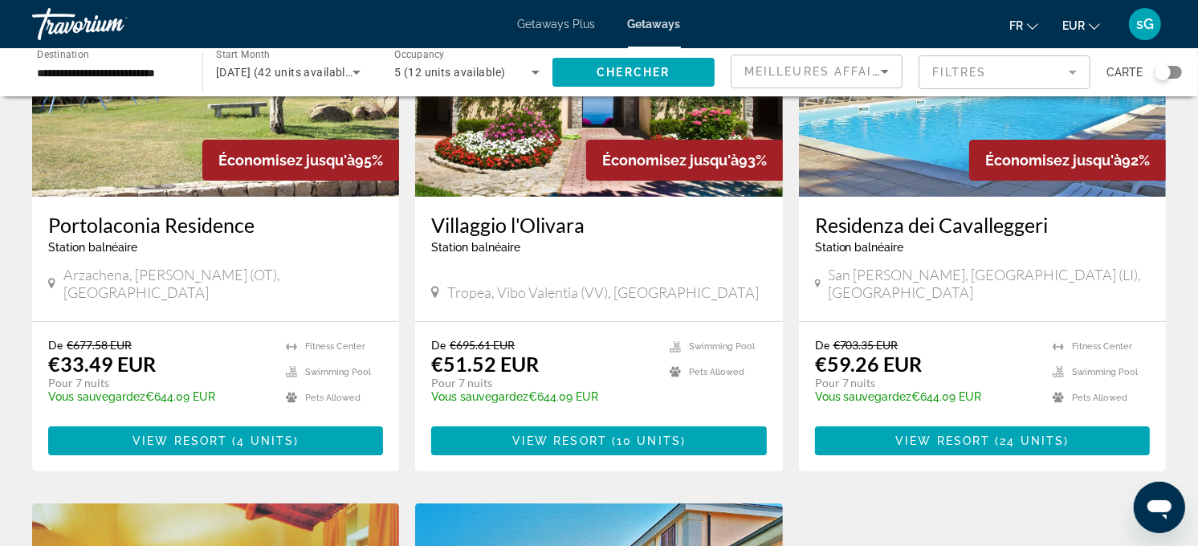
scroll to position [267, 0]
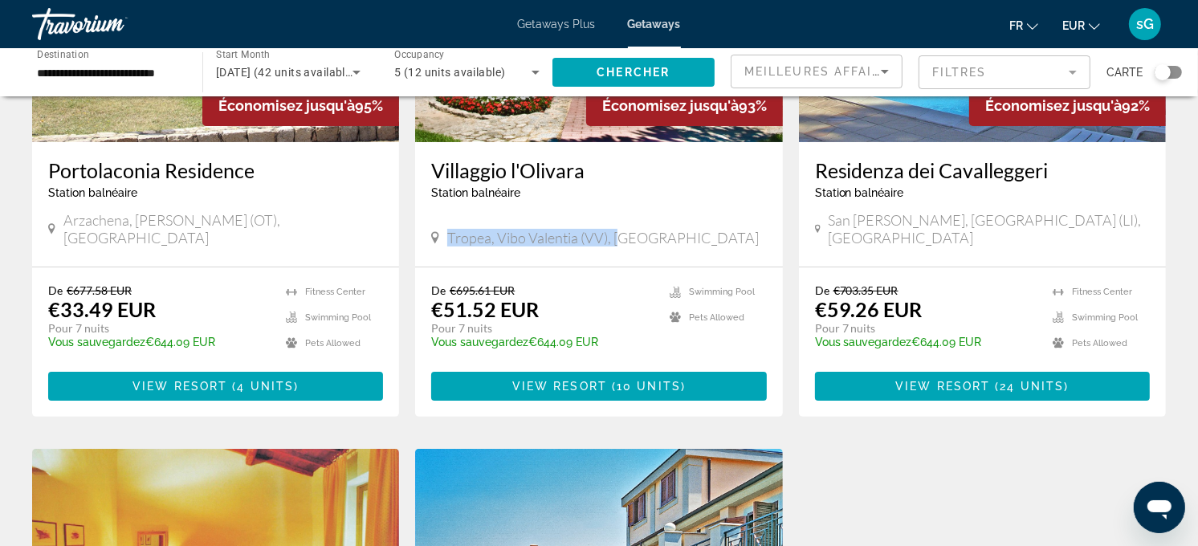
drag, startPoint x: 446, startPoint y: 215, endPoint x: 647, endPoint y: 225, distance: 201.0
click at [631, 229] on span "Tropea, Vibo Valentia (VV), [GEOGRAPHIC_DATA]" at bounding box center [603, 238] width 312 height 18
click at [645, 229] on div "Tropea, Vibo Valentia (VV), [GEOGRAPHIC_DATA]" at bounding box center [598, 238] width 335 height 18
drag, startPoint x: 446, startPoint y: 217, endPoint x: 641, endPoint y: 226, distance: 195.3
click at [642, 229] on div "Tropea, Vibo Valentia (VV), [GEOGRAPHIC_DATA]" at bounding box center [598, 238] width 335 height 18
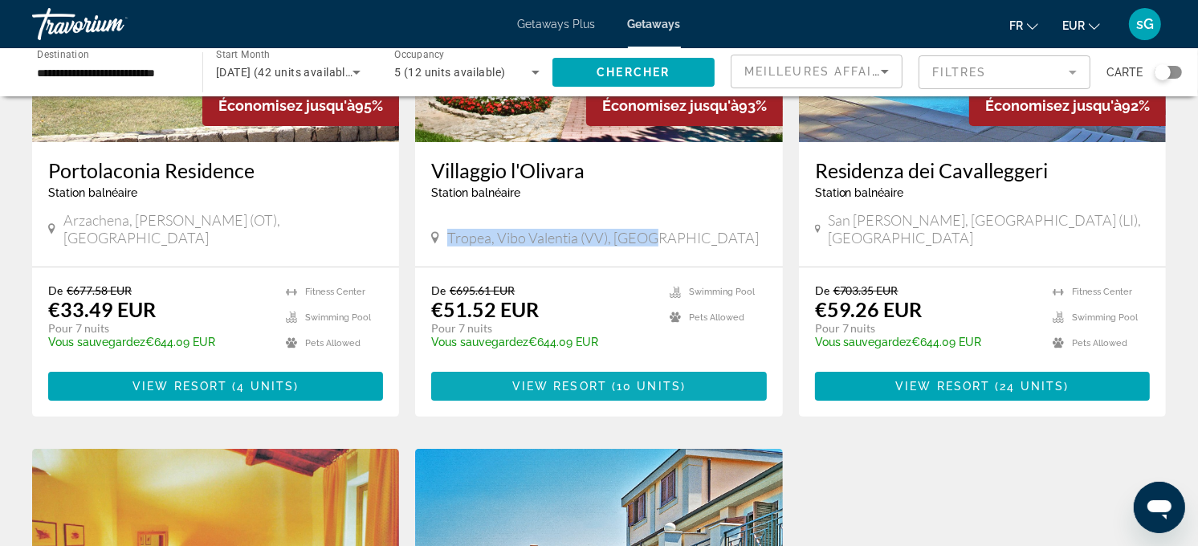
click at [519, 380] on span "View Resort" at bounding box center [559, 386] width 95 height 13
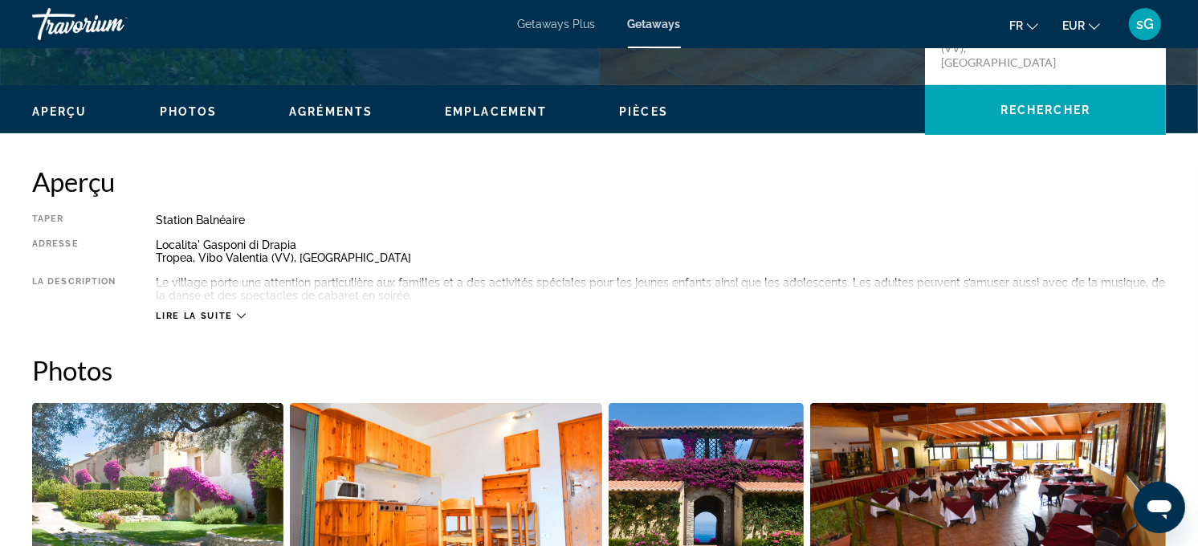
scroll to position [446, 0]
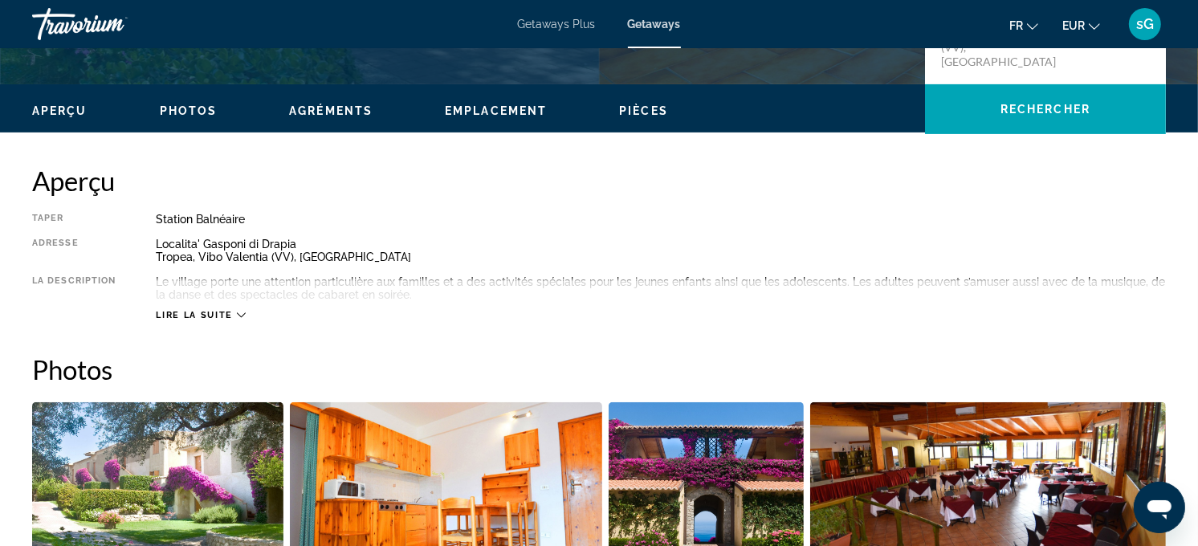
click at [212, 316] on span "Lire la suite" at bounding box center [194, 315] width 76 height 10
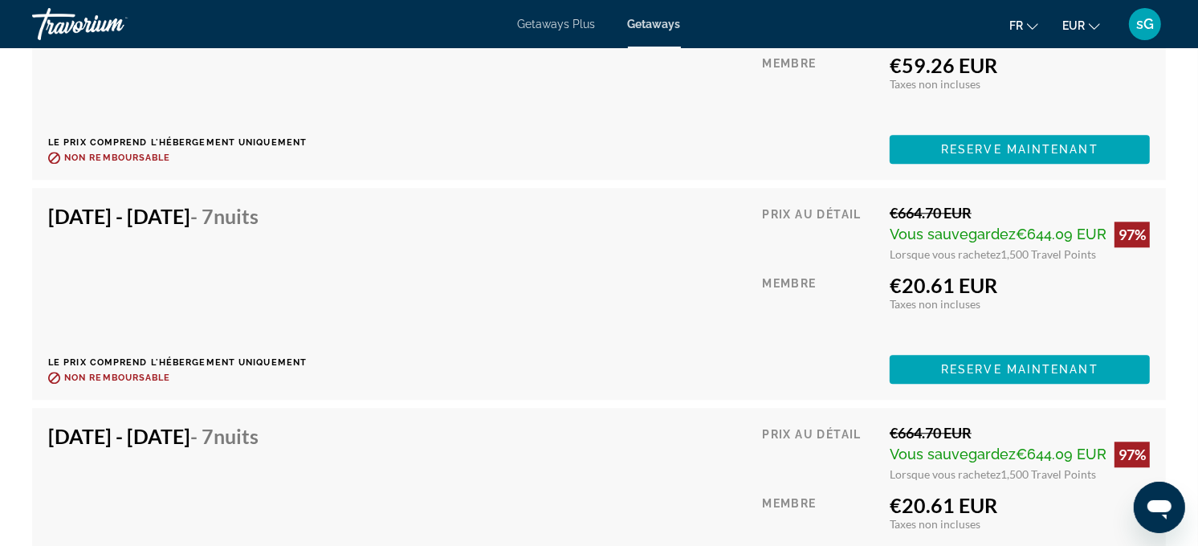
scroll to position [3210, 0]
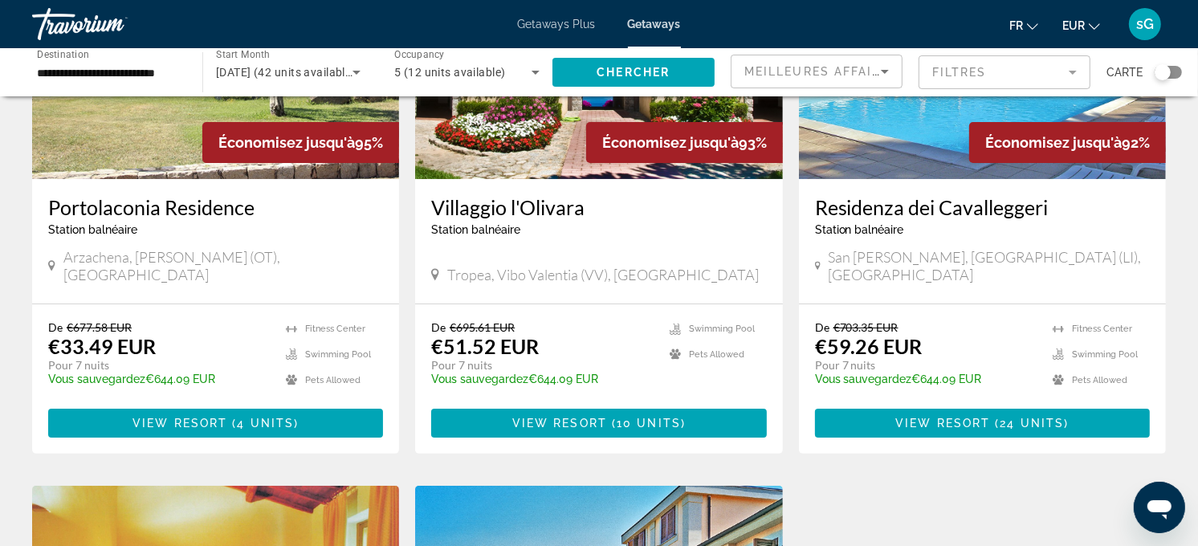
scroll to position [267, 0]
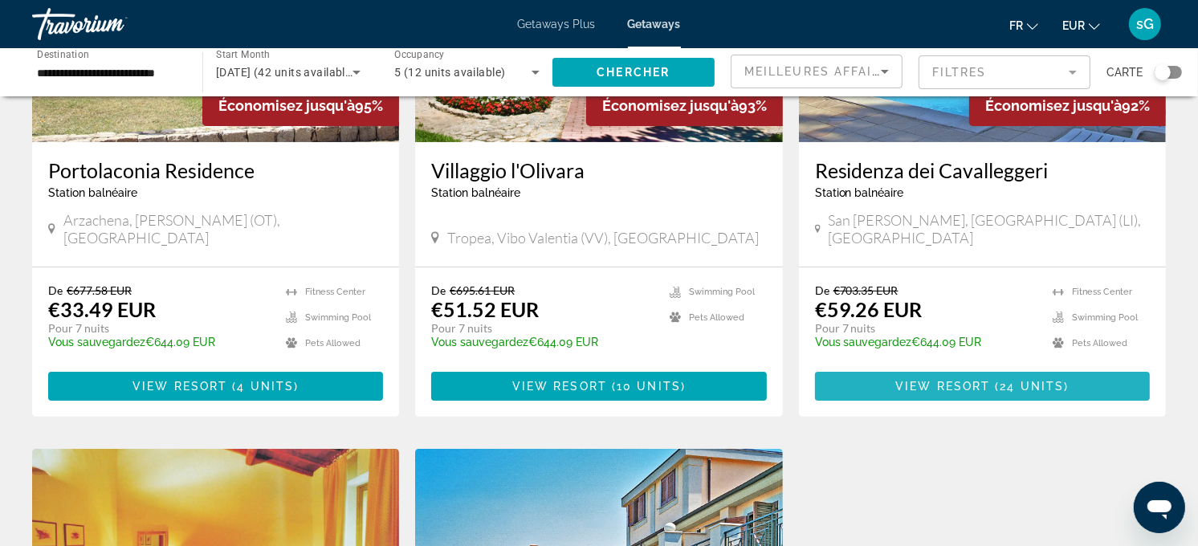
click at [886, 367] on span "Main content" at bounding box center [982, 386] width 335 height 39
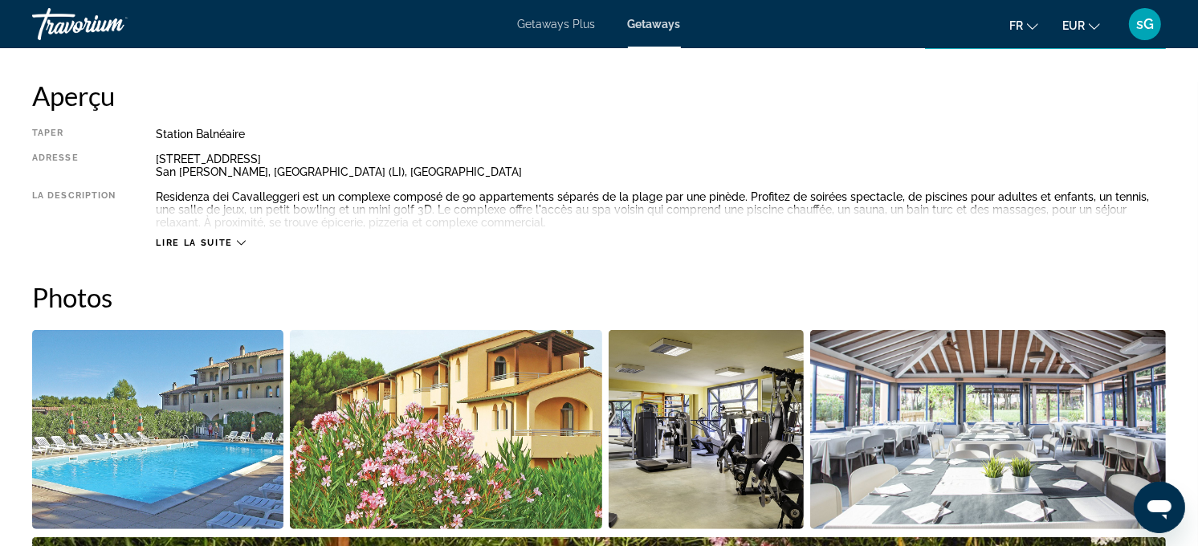
scroll to position [535, 0]
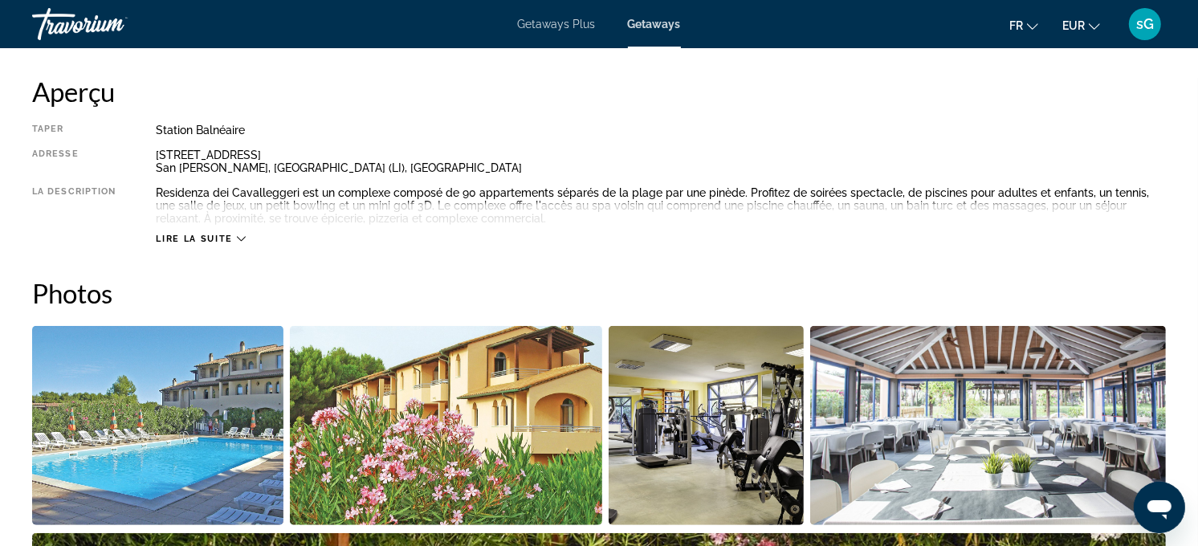
click at [199, 234] on span "Lire la suite" at bounding box center [194, 239] width 76 height 10
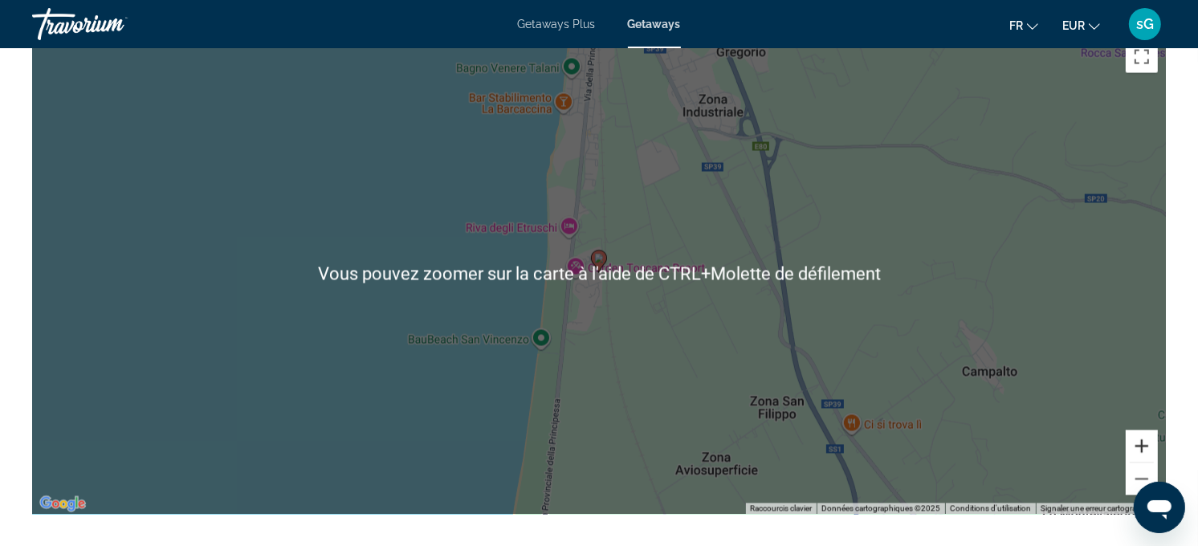
scroll to position [2587, 0]
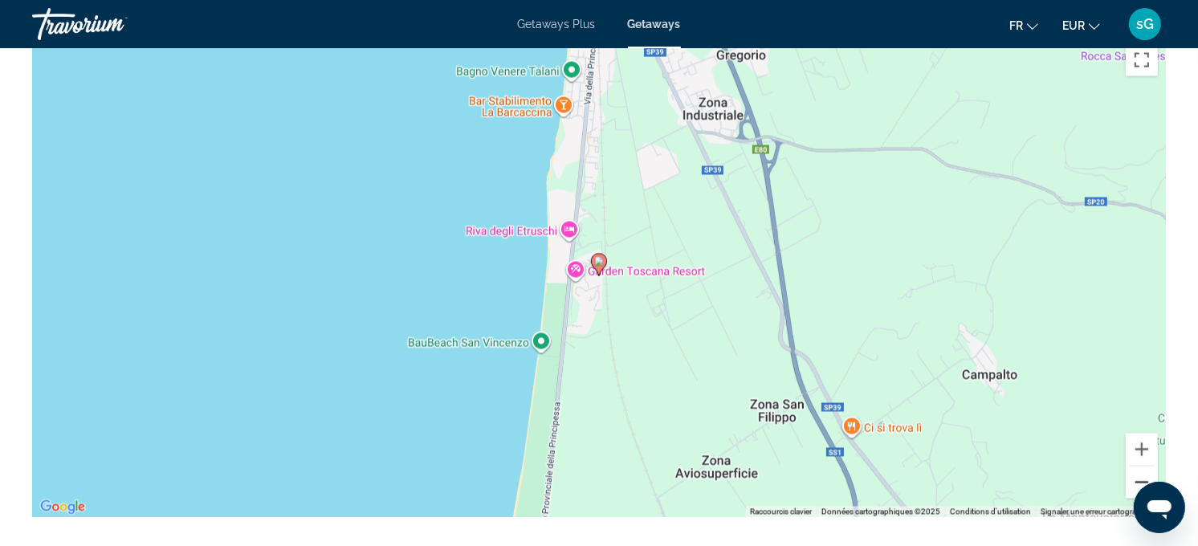
click at [1090, 467] on button "Zoom arrière" at bounding box center [1142, 482] width 32 height 32
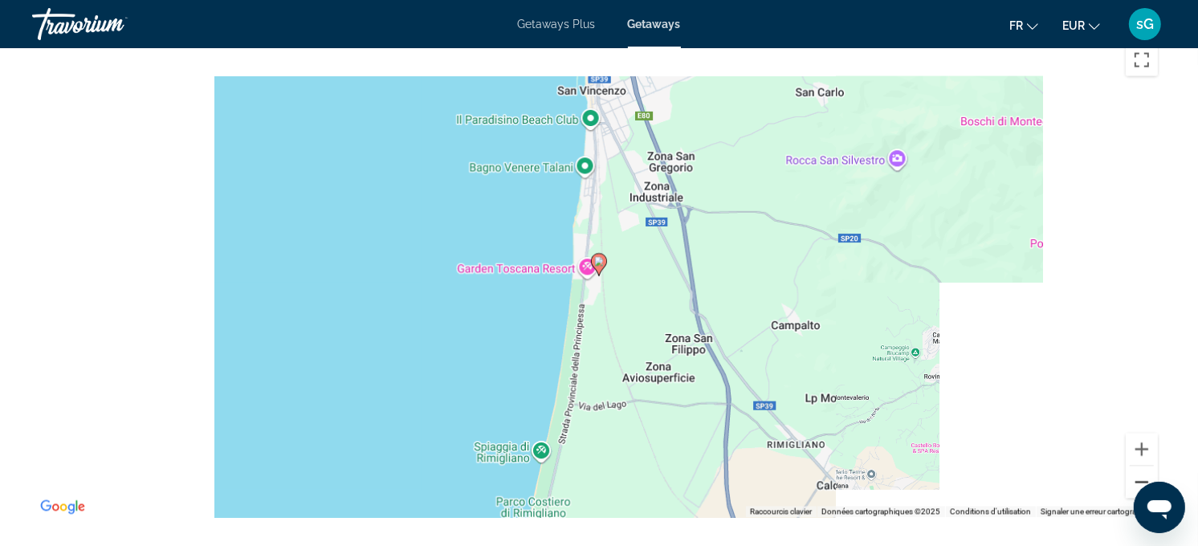
click at [1090, 467] on button "Zoom arrière" at bounding box center [1142, 482] width 32 height 32
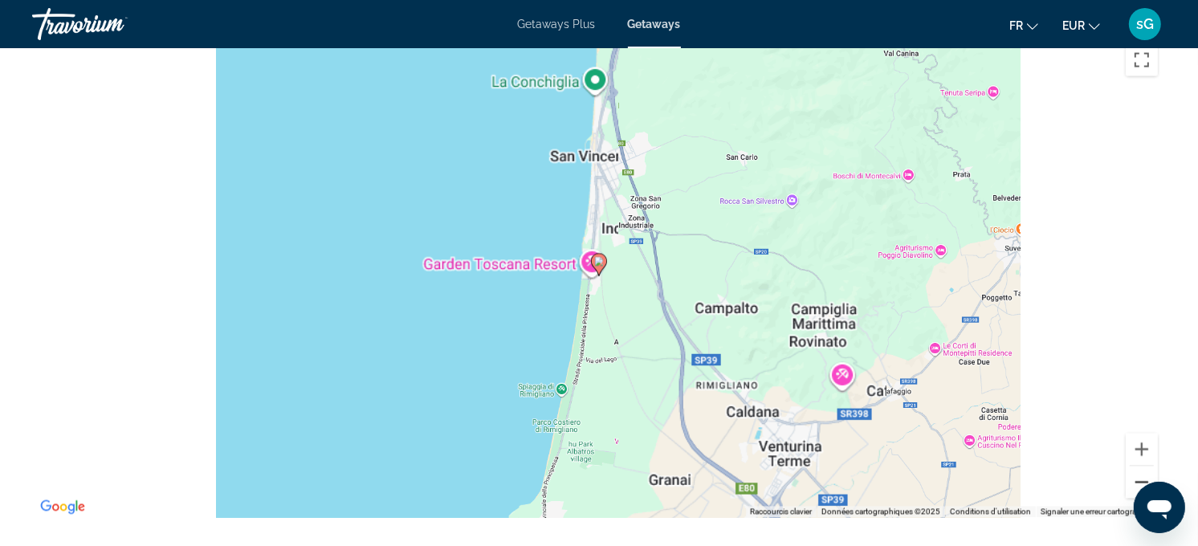
click at [1090, 467] on button "Zoom arrière" at bounding box center [1142, 482] width 32 height 32
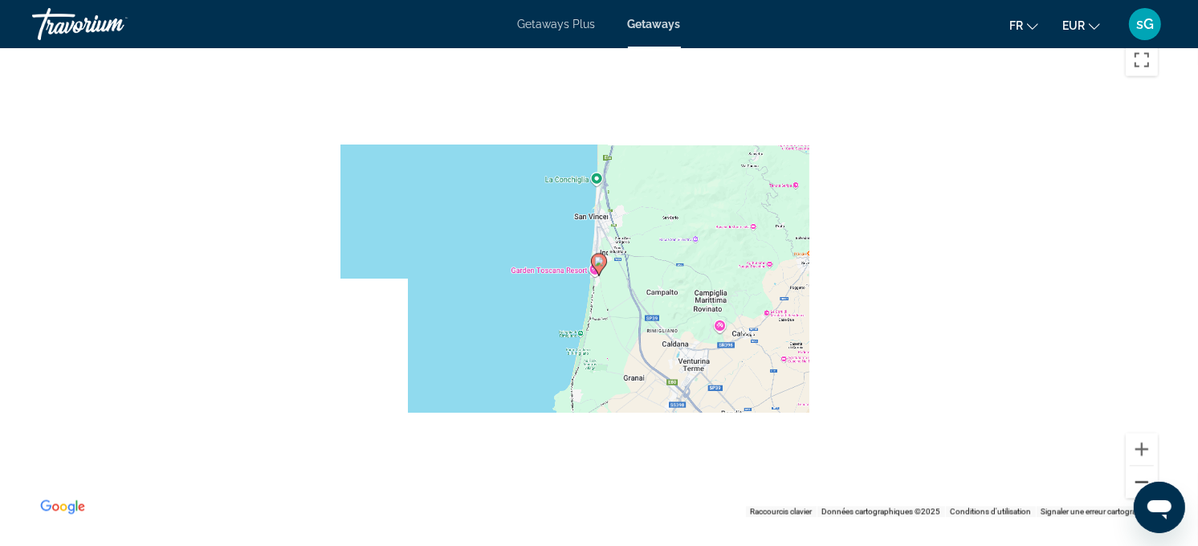
click at [1090, 467] on button "Zoom arrière" at bounding box center [1142, 482] width 32 height 32
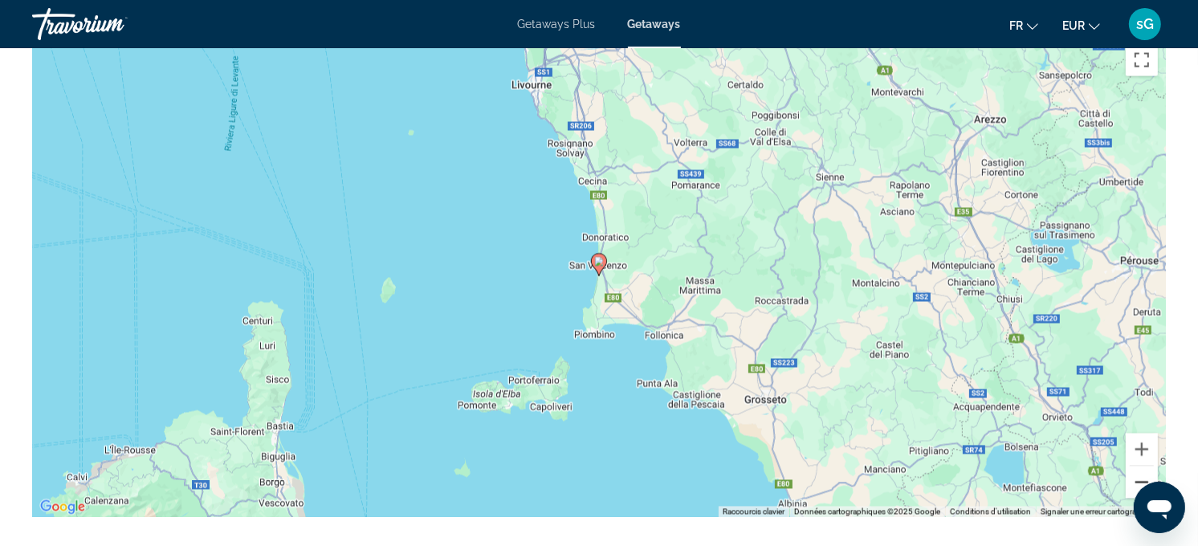
click at [1090, 467] on button "Zoom arrière" at bounding box center [1142, 482] width 32 height 32
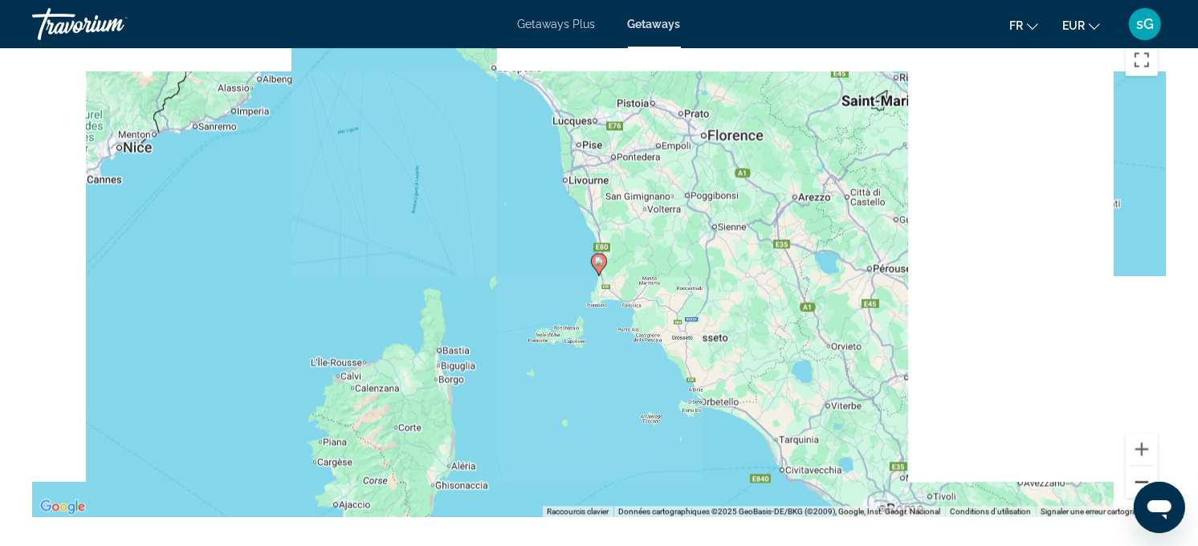
click at [1090, 467] on button "Zoom arrière" at bounding box center [1142, 482] width 32 height 32
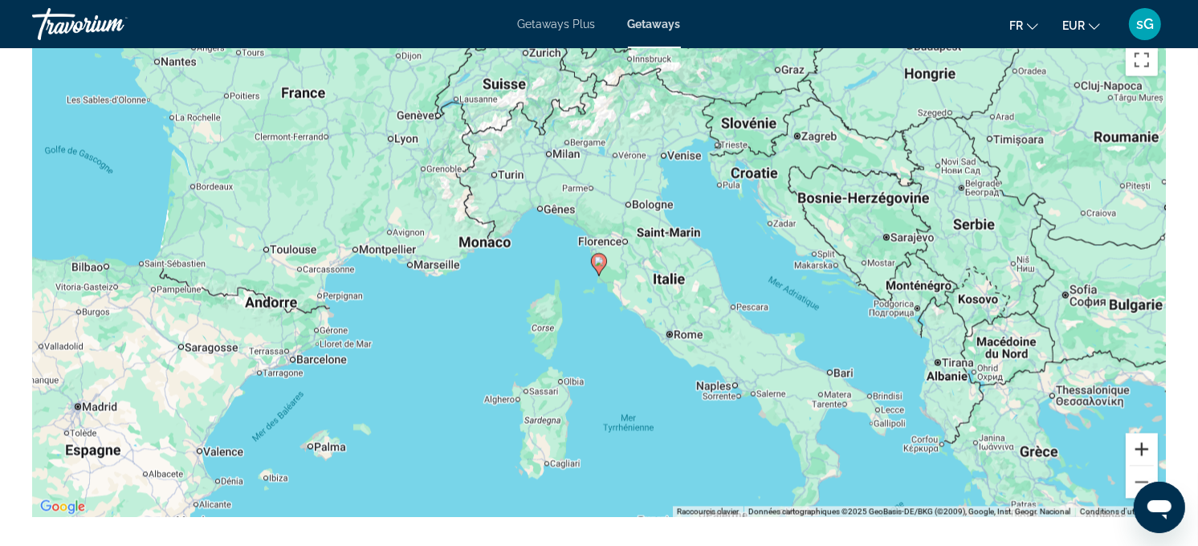
click at [1090, 443] on button "Zoom avant" at bounding box center [1142, 450] width 32 height 32
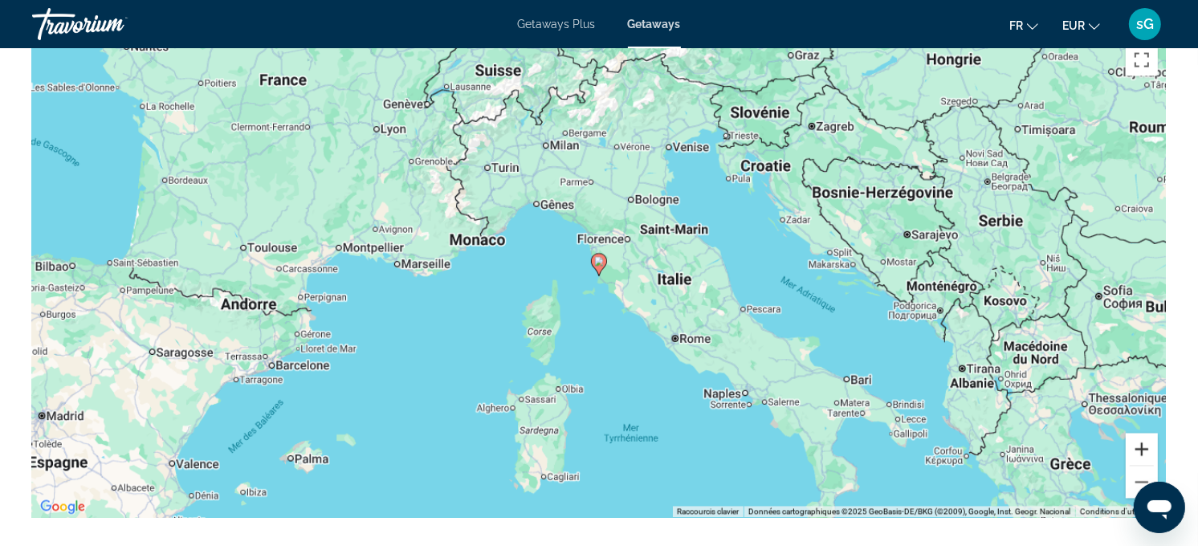
click at [1090, 443] on button "Zoom avant" at bounding box center [1142, 450] width 32 height 32
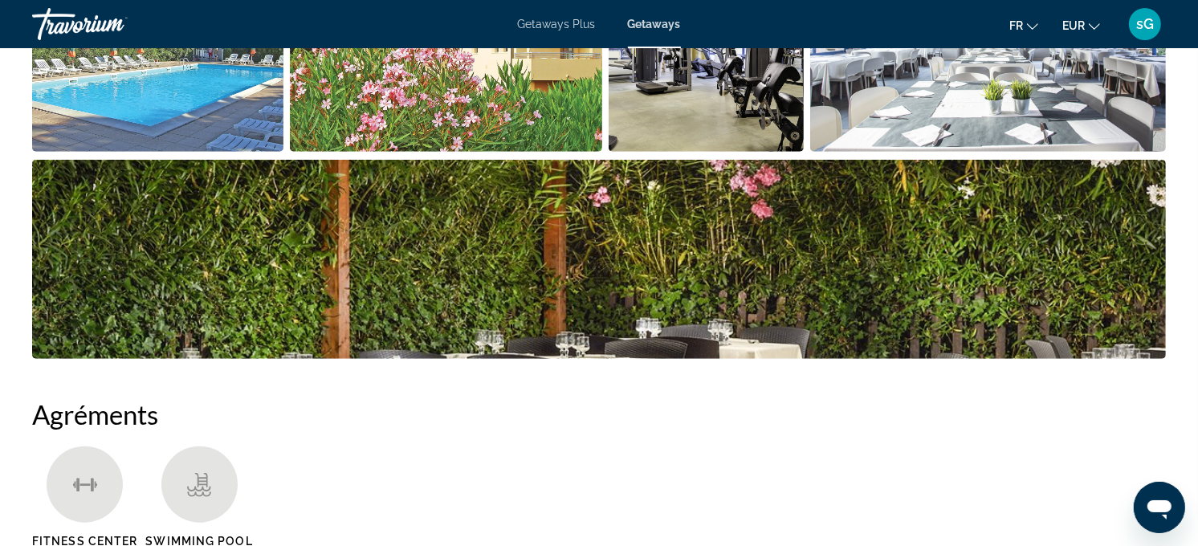
scroll to position [624, 0]
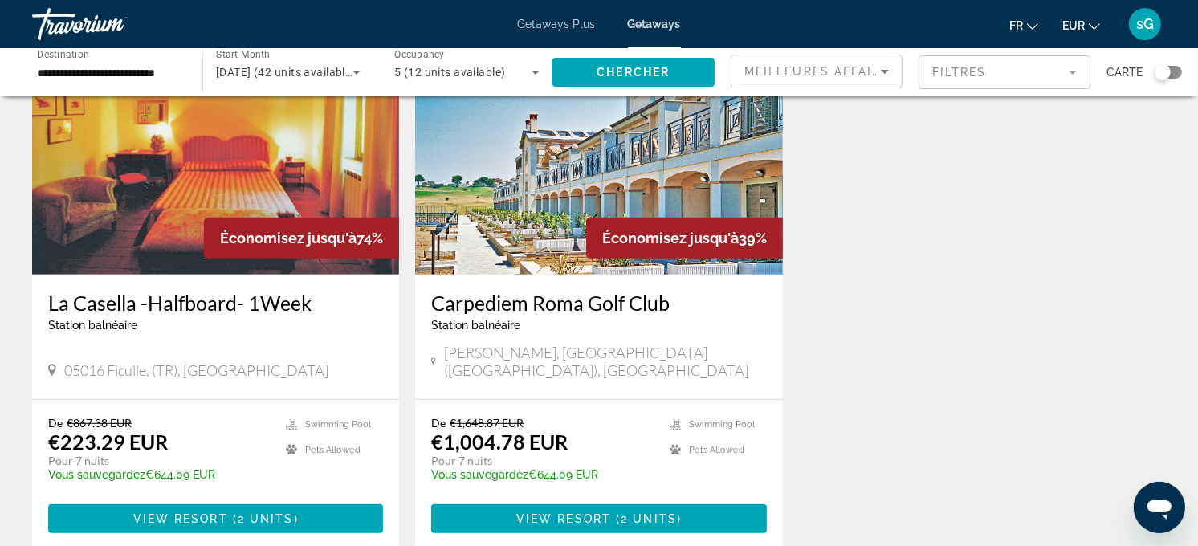
scroll to position [713, 0]
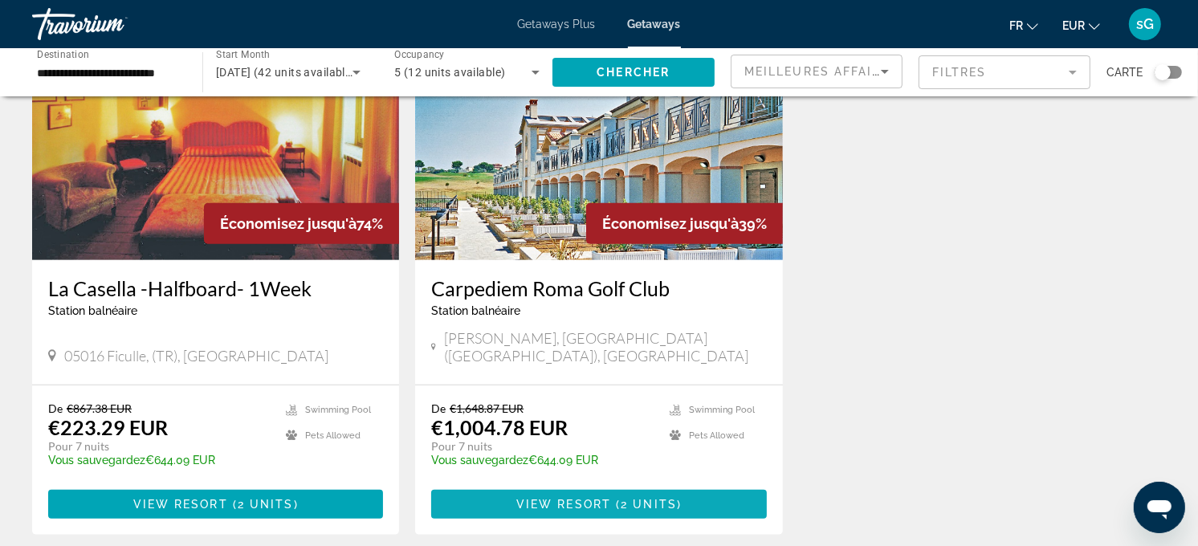
click at [573, 491] on span "View Resort" at bounding box center [563, 504] width 95 height 13
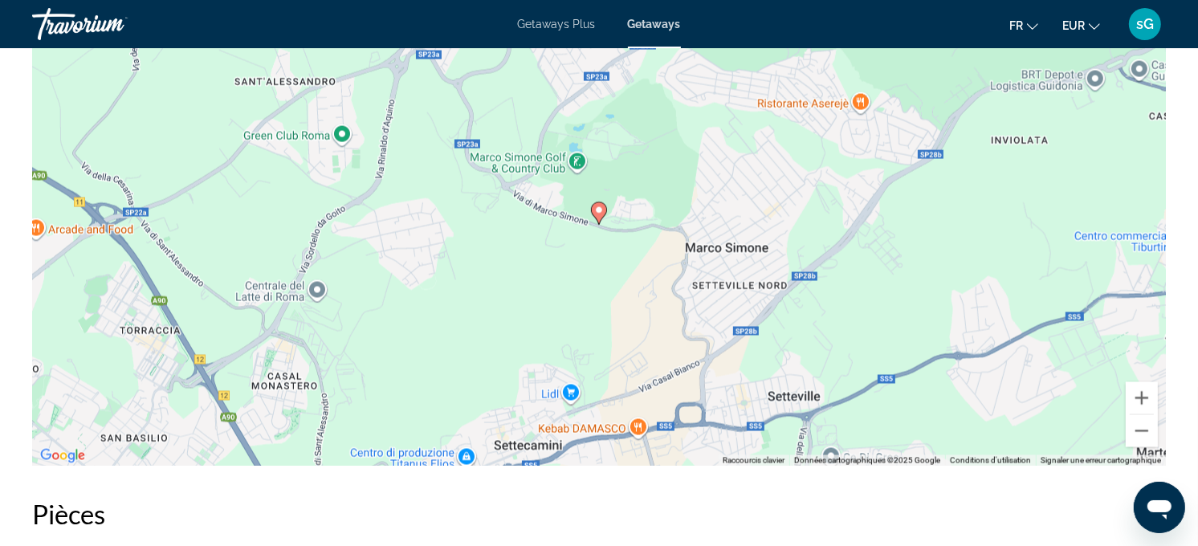
scroll to position [2498, 0]
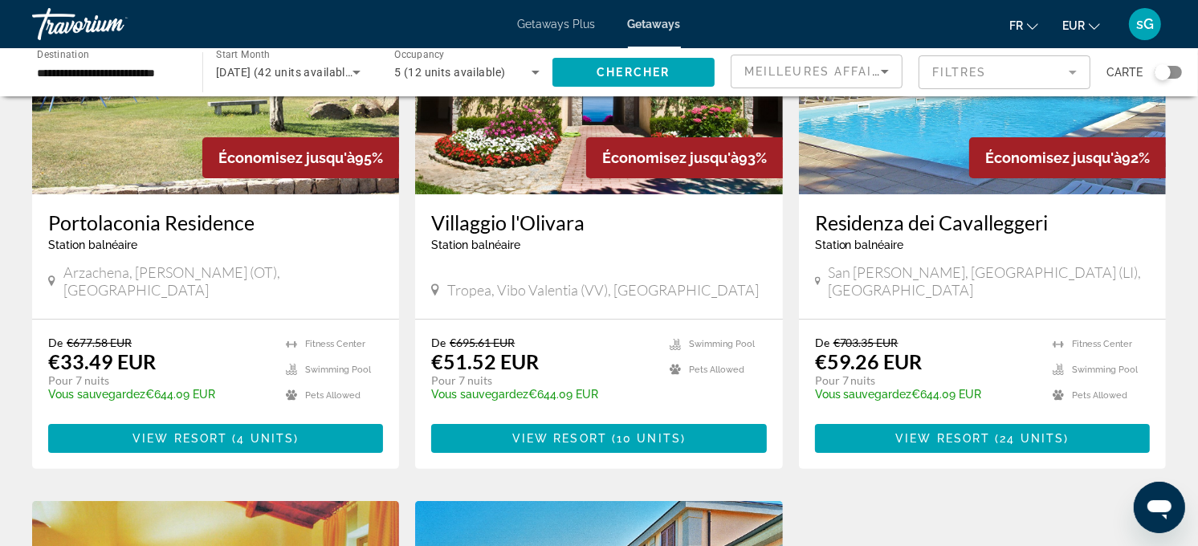
scroll to position [267, 0]
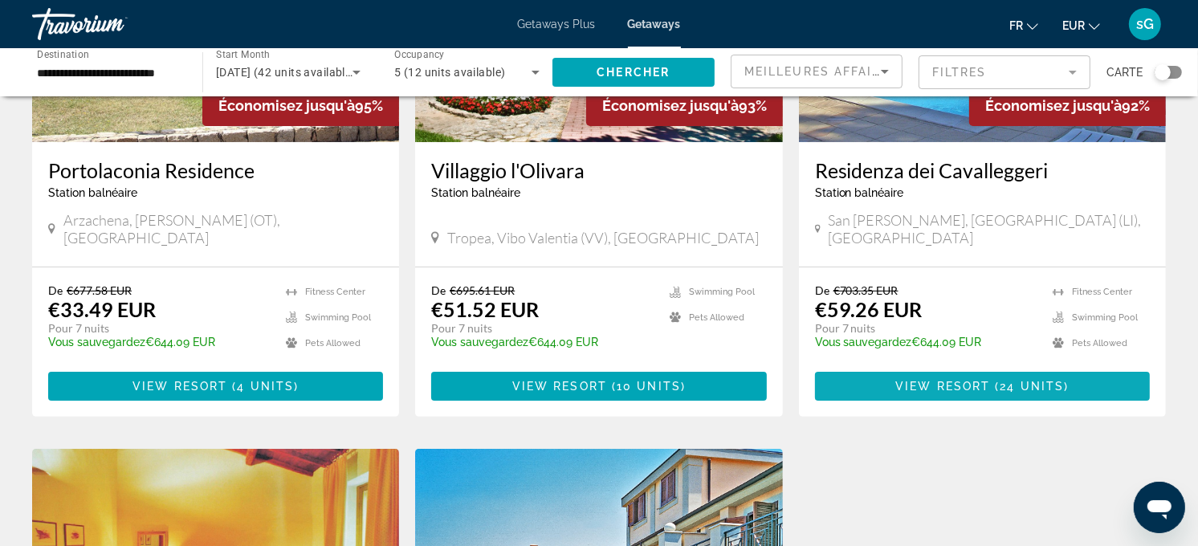
click at [950, 380] on span "View Resort" at bounding box center [942, 386] width 95 height 13
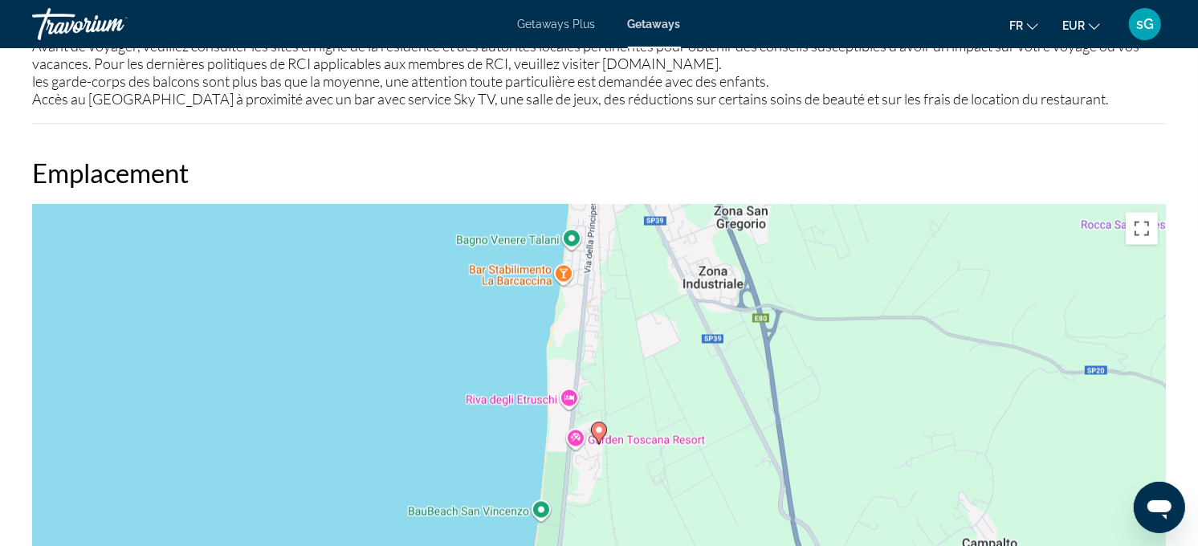
scroll to position [2587, 0]
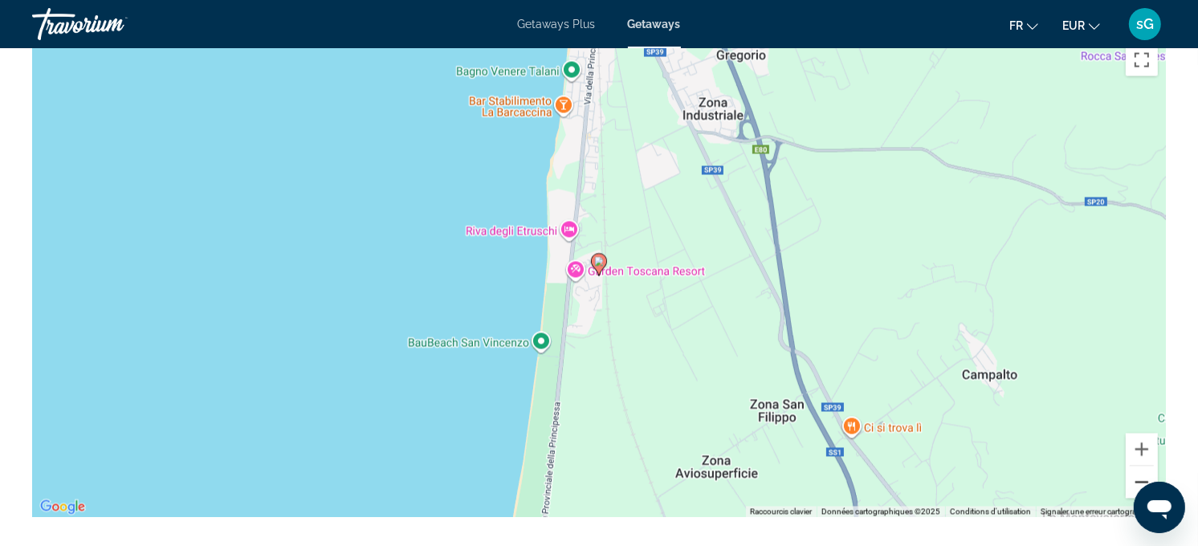
click at [1090, 475] on button "Zoom arrière" at bounding box center [1142, 482] width 32 height 32
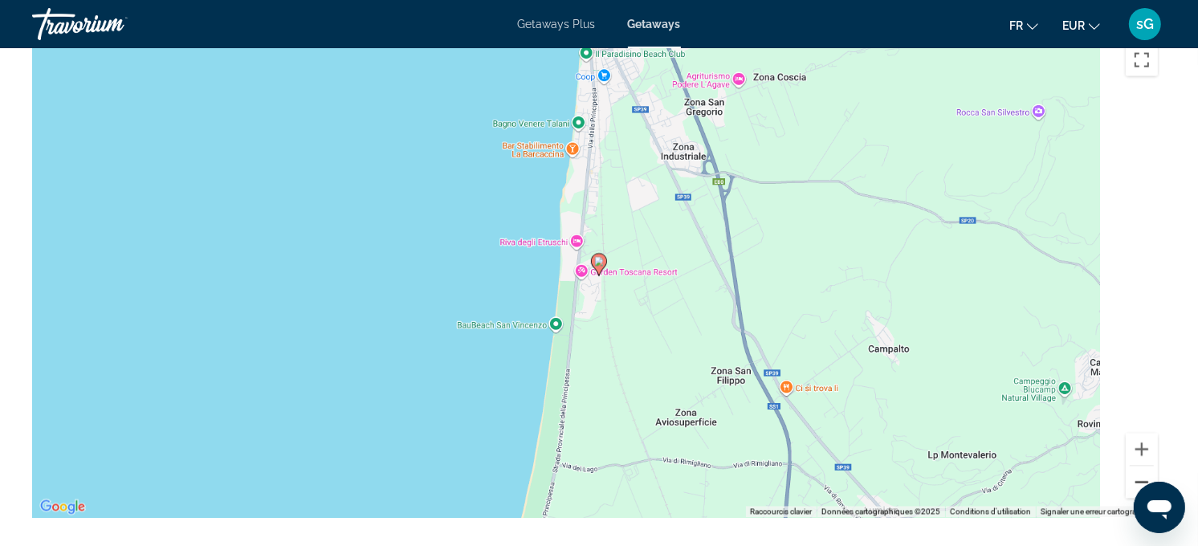
click at [1090, 475] on button "Zoom arrière" at bounding box center [1142, 482] width 32 height 32
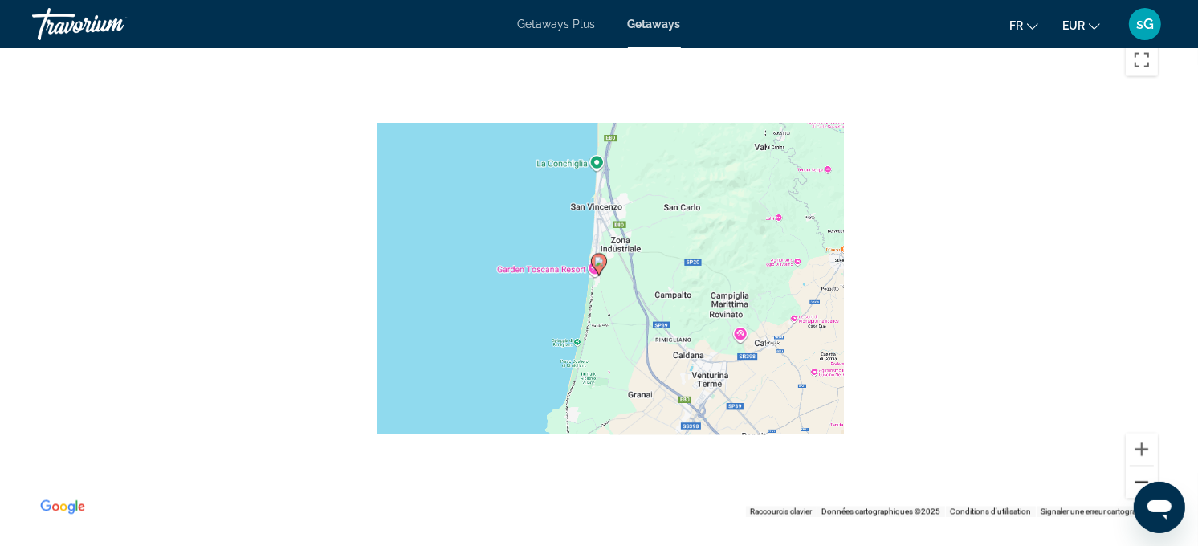
click at [1090, 475] on button "Zoom arrière" at bounding box center [1142, 482] width 32 height 32
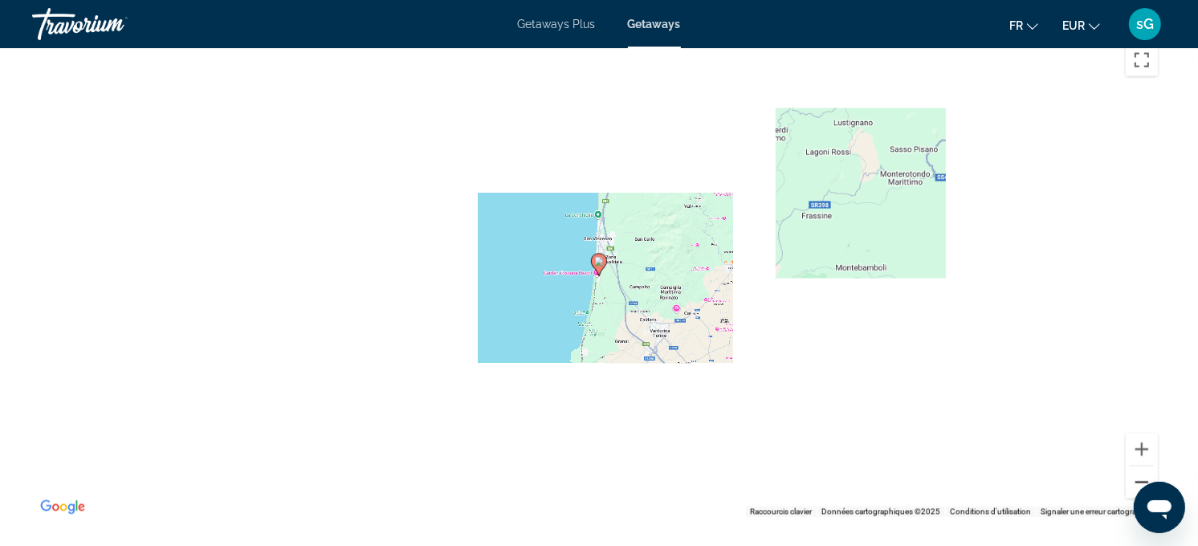
click at [1090, 475] on button "Zoom arrière" at bounding box center [1142, 482] width 32 height 32
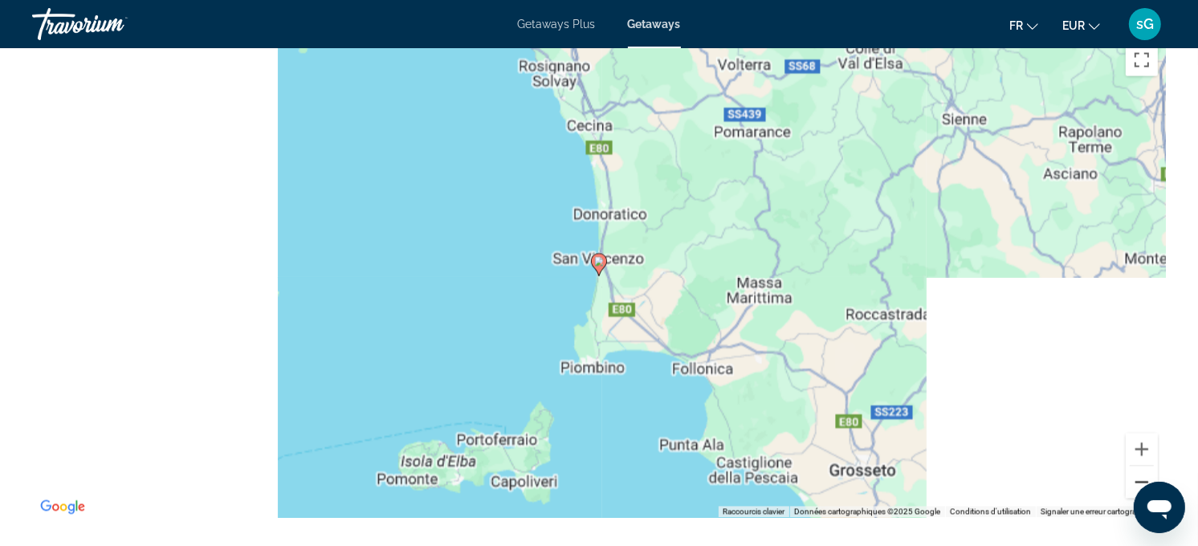
click at [1090, 475] on button "Zoom arrière" at bounding box center [1142, 482] width 32 height 32
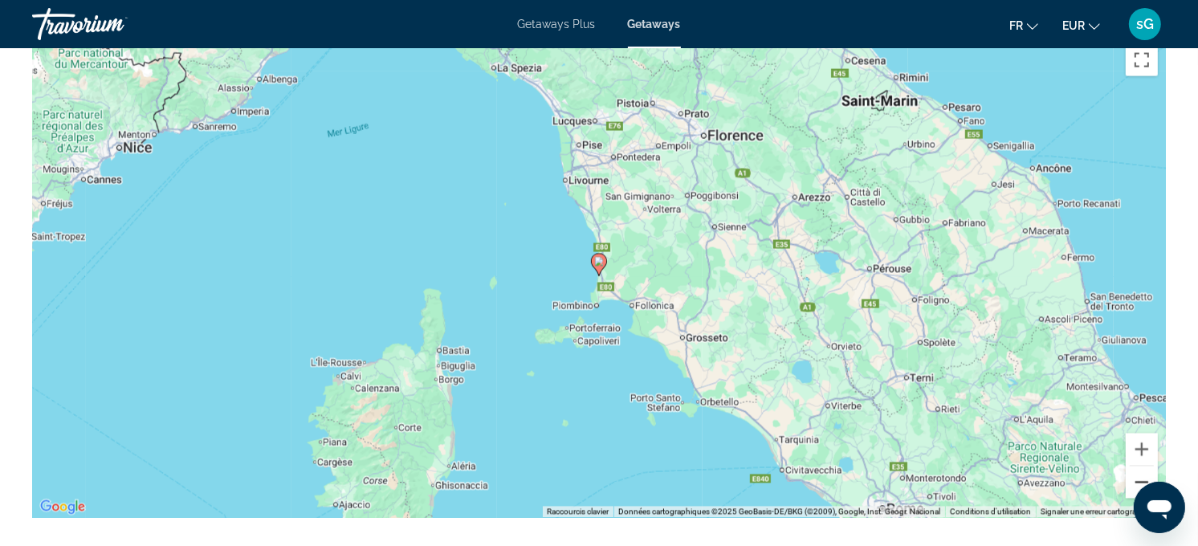
click at [1090, 475] on button "Zoom arrière" at bounding box center [1142, 482] width 32 height 32
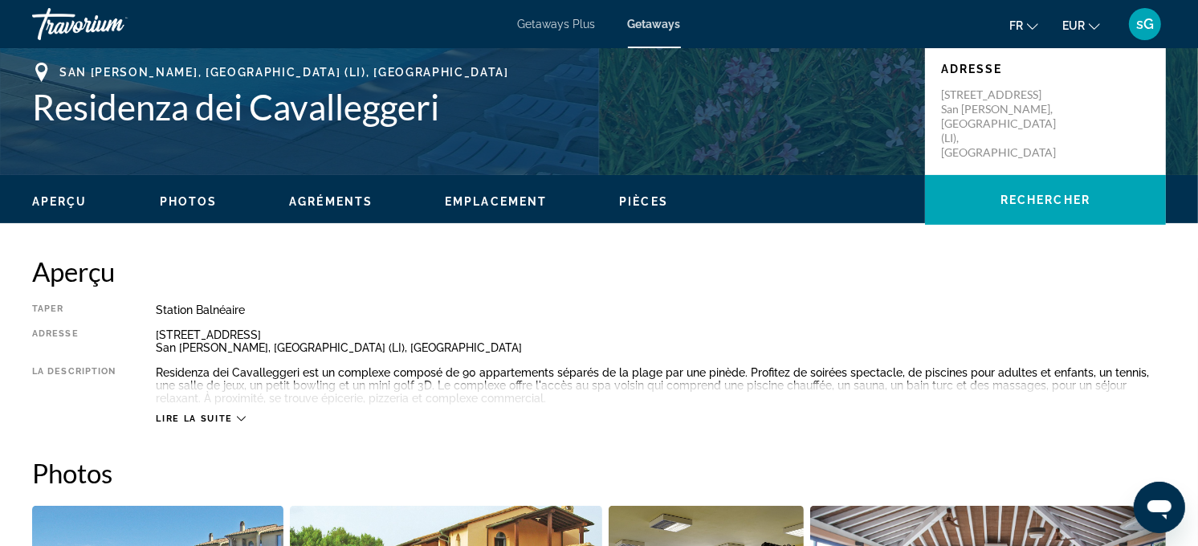
scroll to position [356, 0]
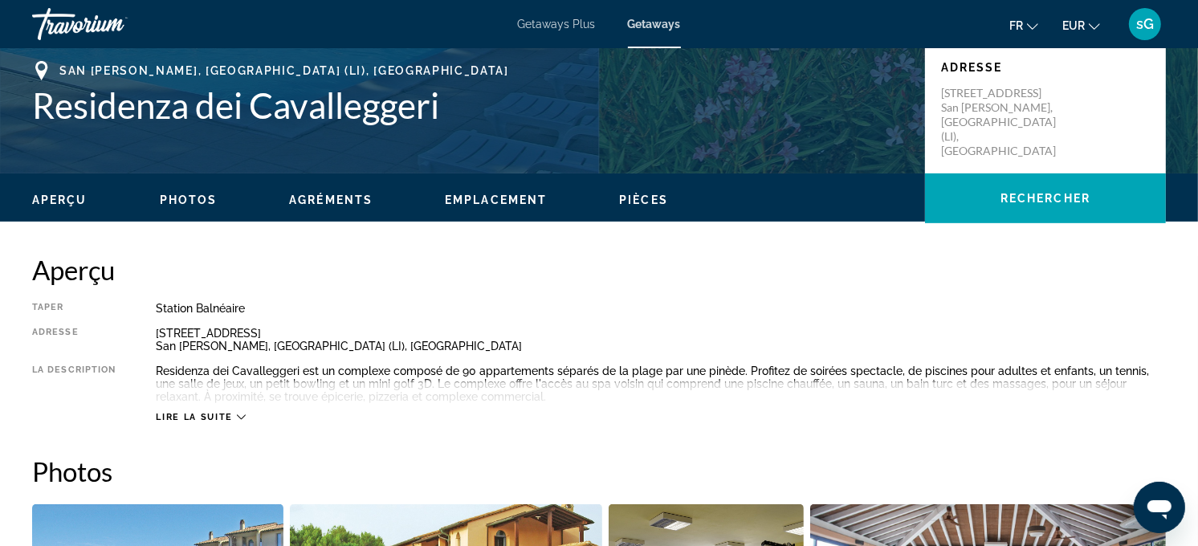
click at [202, 408] on div "Lire la suite" at bounding box center [661, 401] width 1010 height 44
click at [207, 412] on span "Lire la suite" at bounding box center [194, 417] width 76 height 10
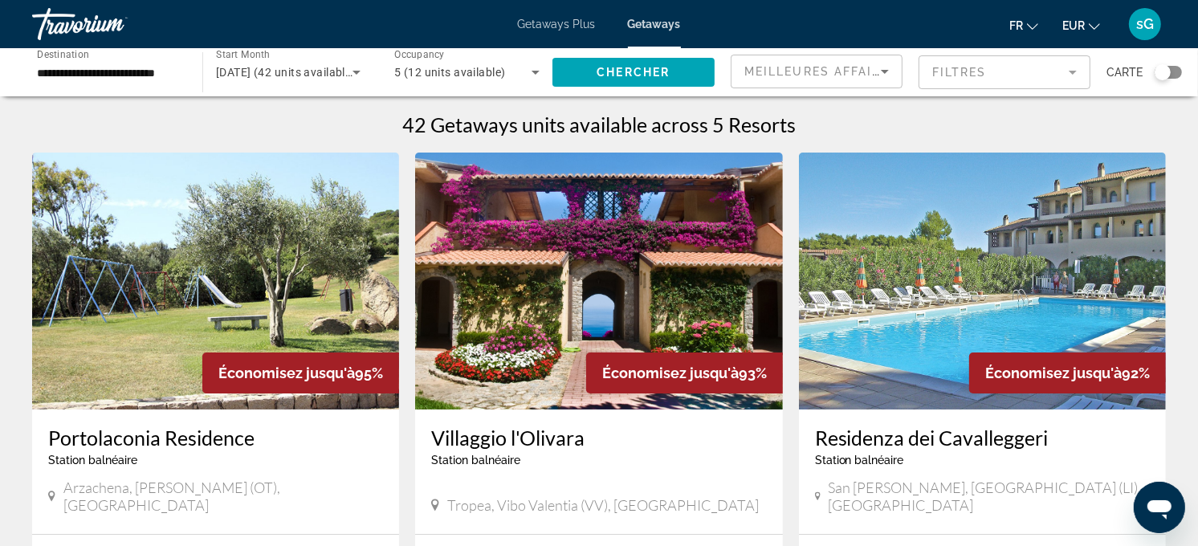
click at [84, 68] on input "**********" at bounding box center [109, 72] width 145 height 19
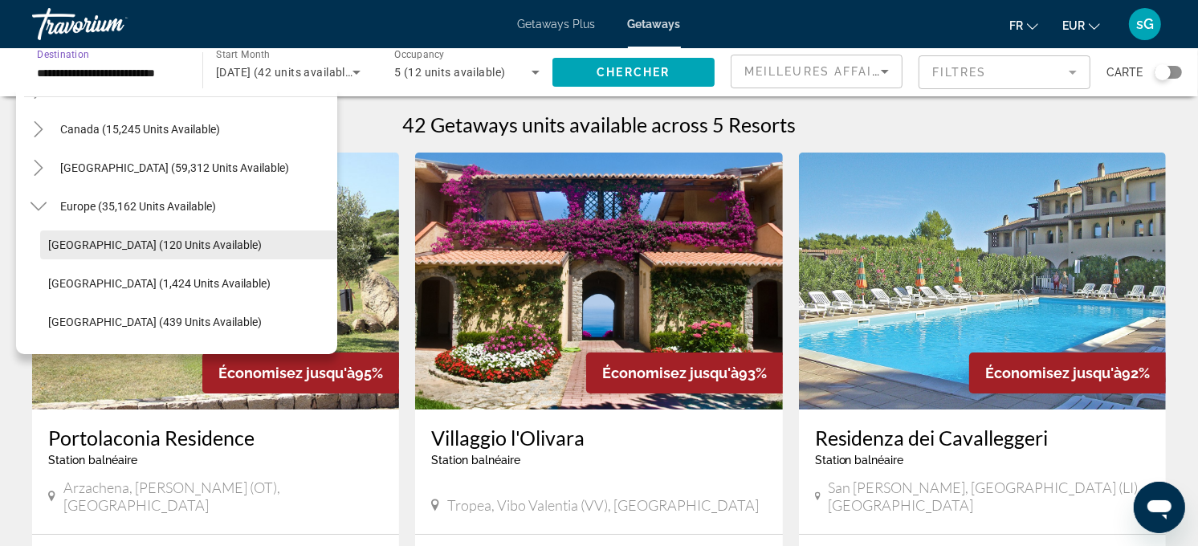
scroll to position [201, 0]
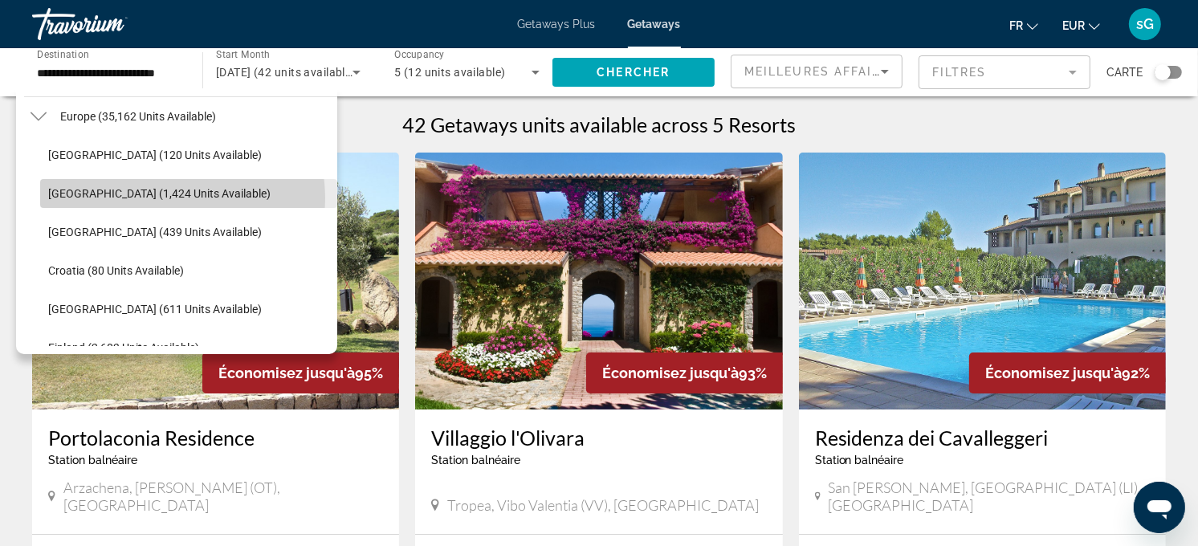
click at [167, 198] on span "[GEOGRAPHIC_DATA] (1,424 units available)" at bounding box center [159, 193] width 222 height 13
type input "**********"
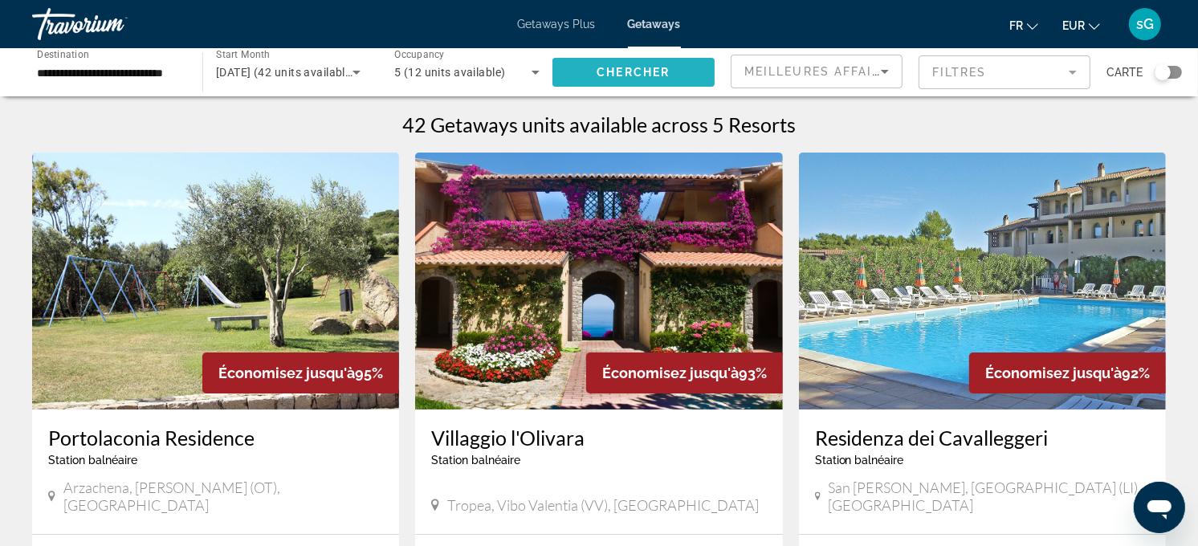
click at [621, 77] on span "Chercher" at bounding box center [633, 72] width 73 height 13
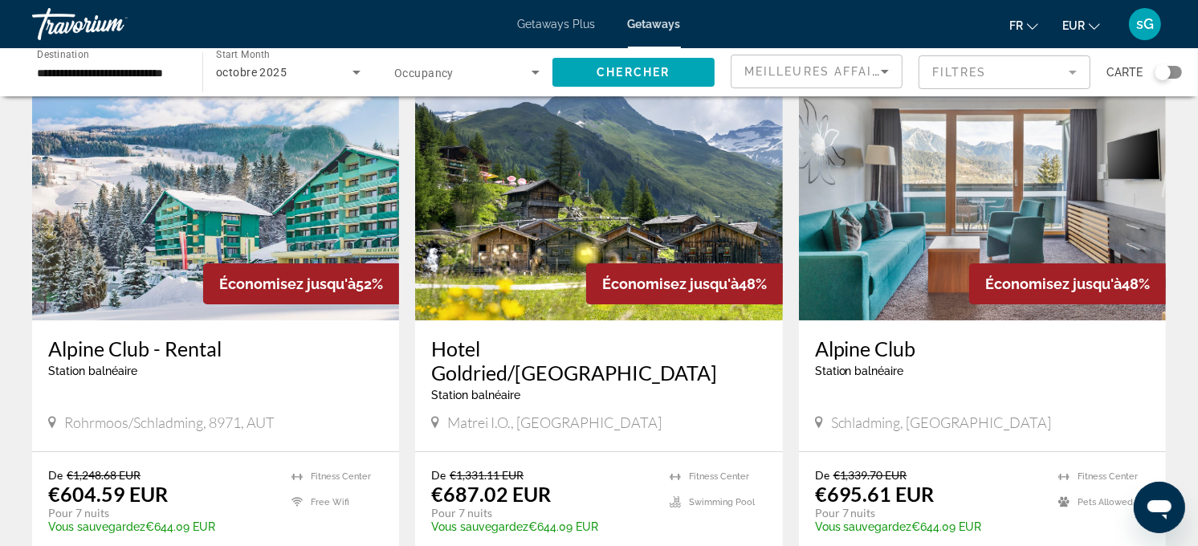
scroll to position [178, 0]
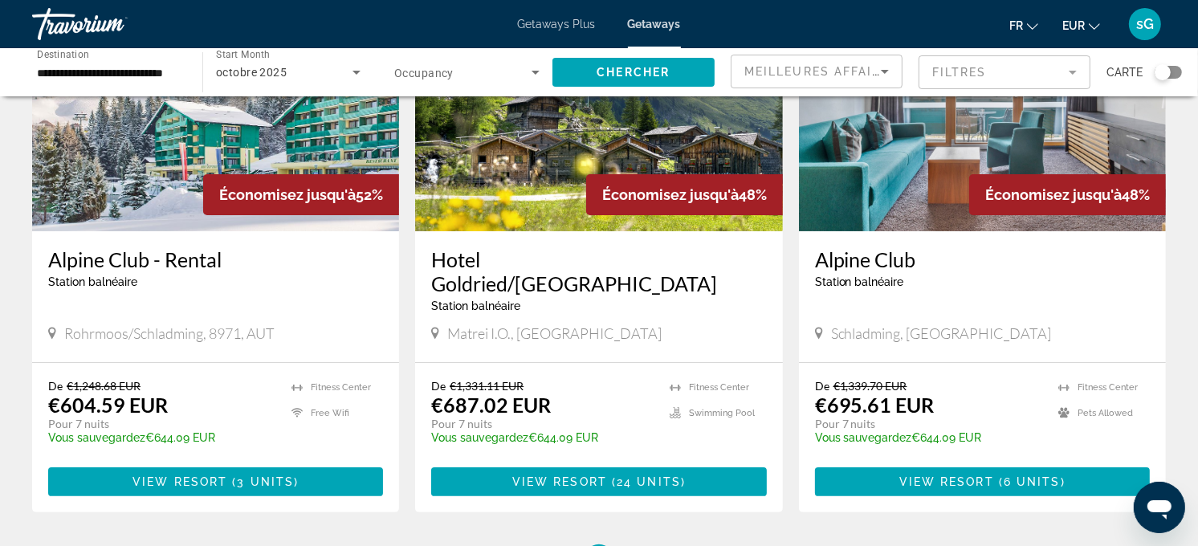
click at [359, 462] on span "Main content" at bounding box center [215, 481] width 335 height 39
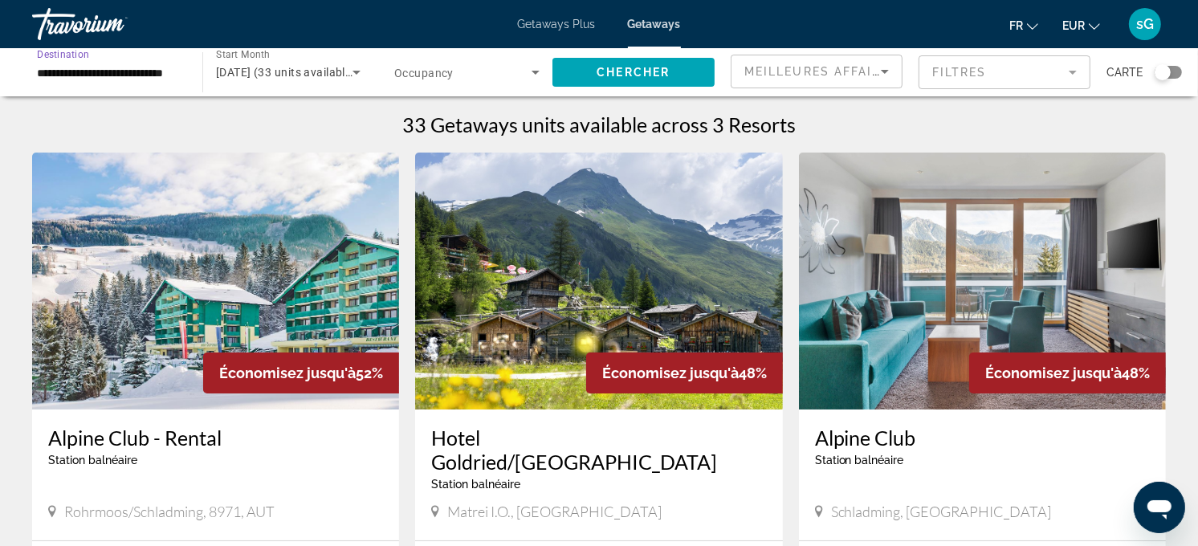
click at [92, 66] on input "**********" at bounding box center [109, 72] width 145 height 19
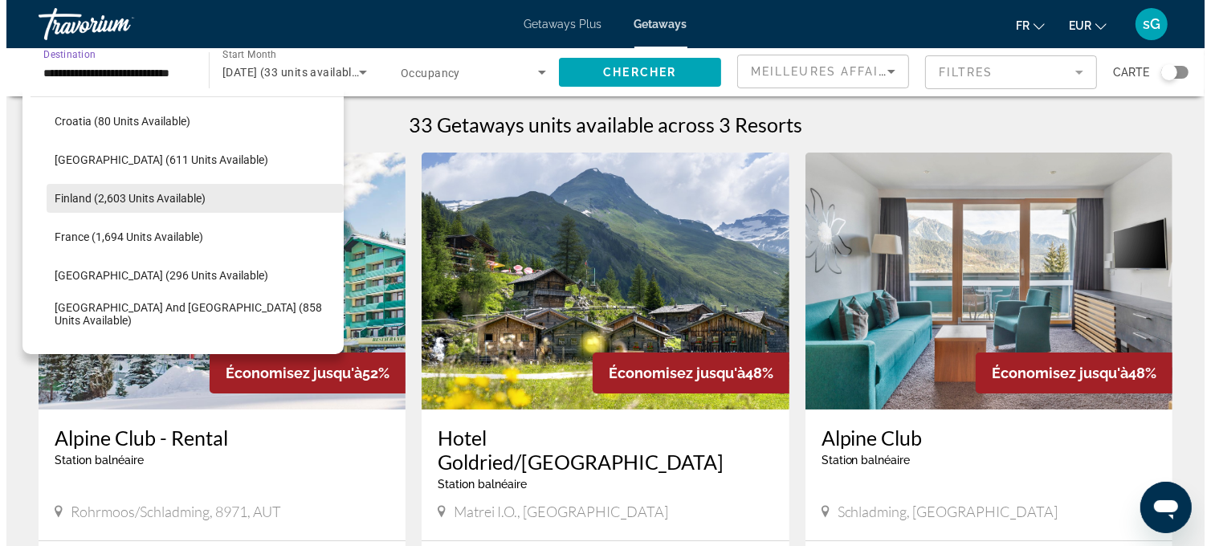
scroll to position [261, 0]
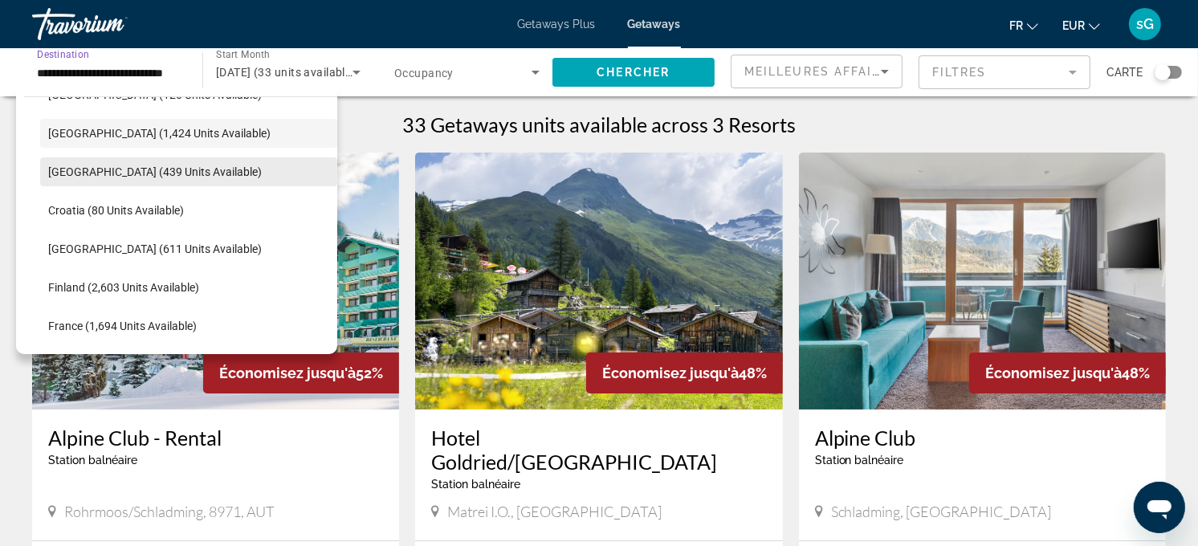
click at [148, 169] on span "[GEOGRAPHIC_DATA] (439 units available)" at bounding box center [155, 171] width 214 height 13
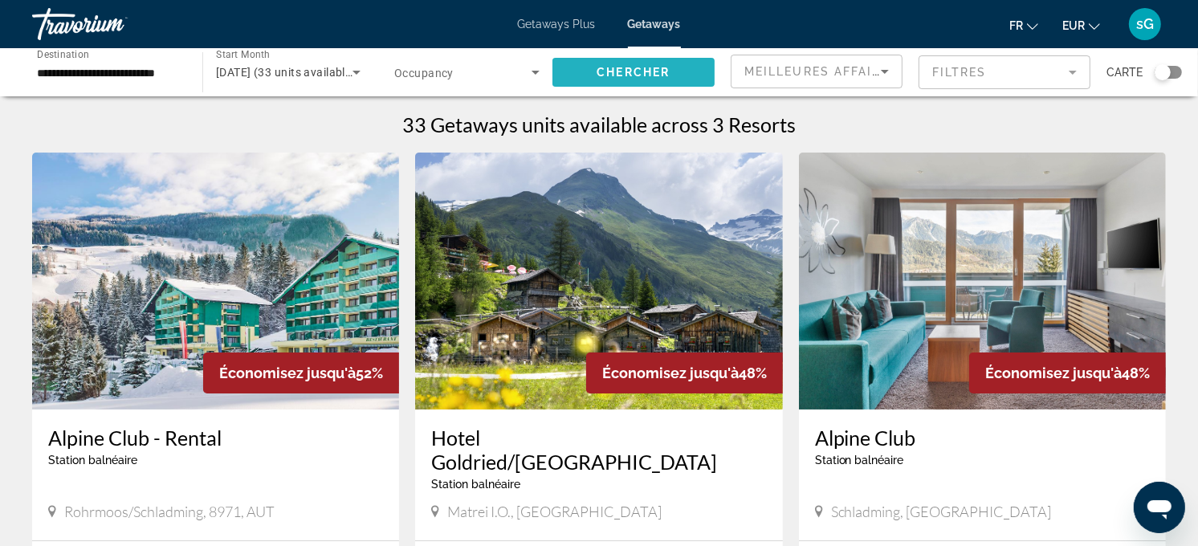
click at [618, 75] on span "Chercher" at bounding box center [633, 72] width 73 height 13
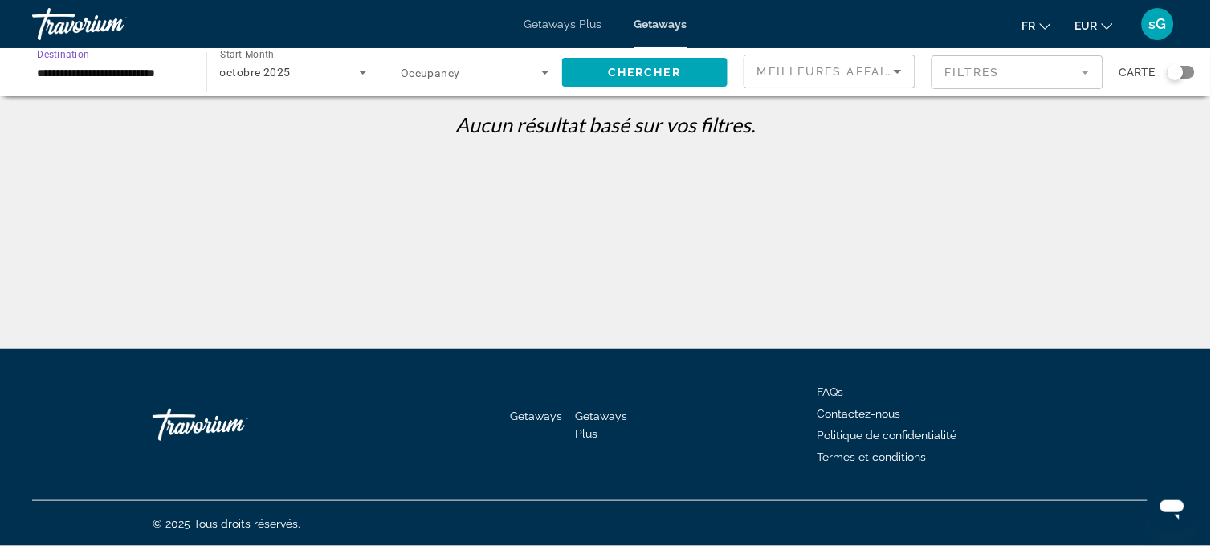
click at [114, 77] on input "**********" at bounding box center [111, 72] width 149 height 19
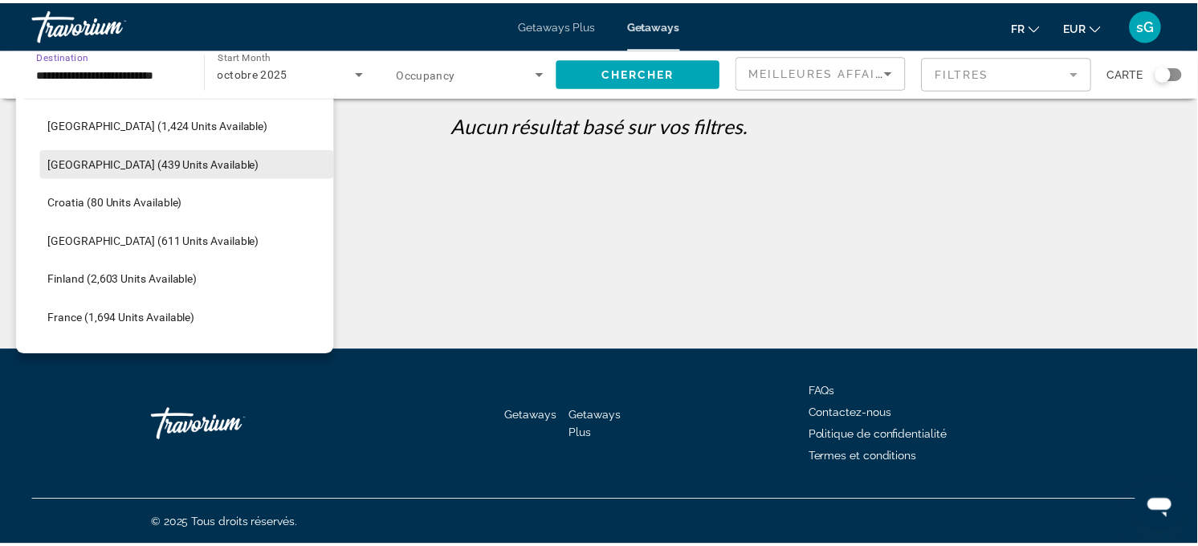
scroll to position [300, 0]
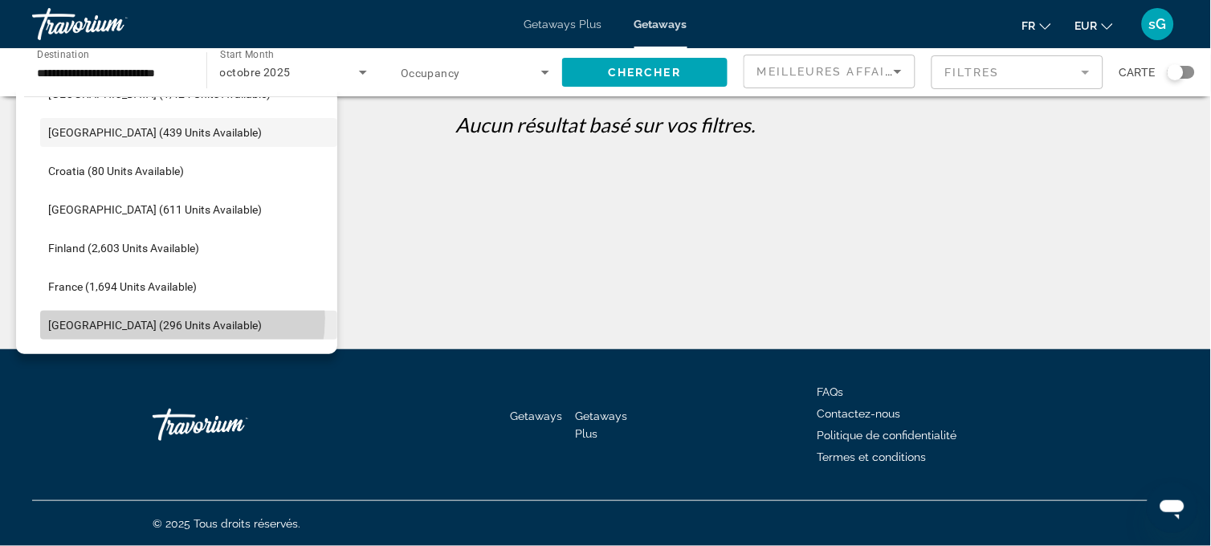
click at [181, 319] on span "[GEOGRAPHIC_DATA] (296 units available)" at bounding box center [155, 325] width 214 height 13
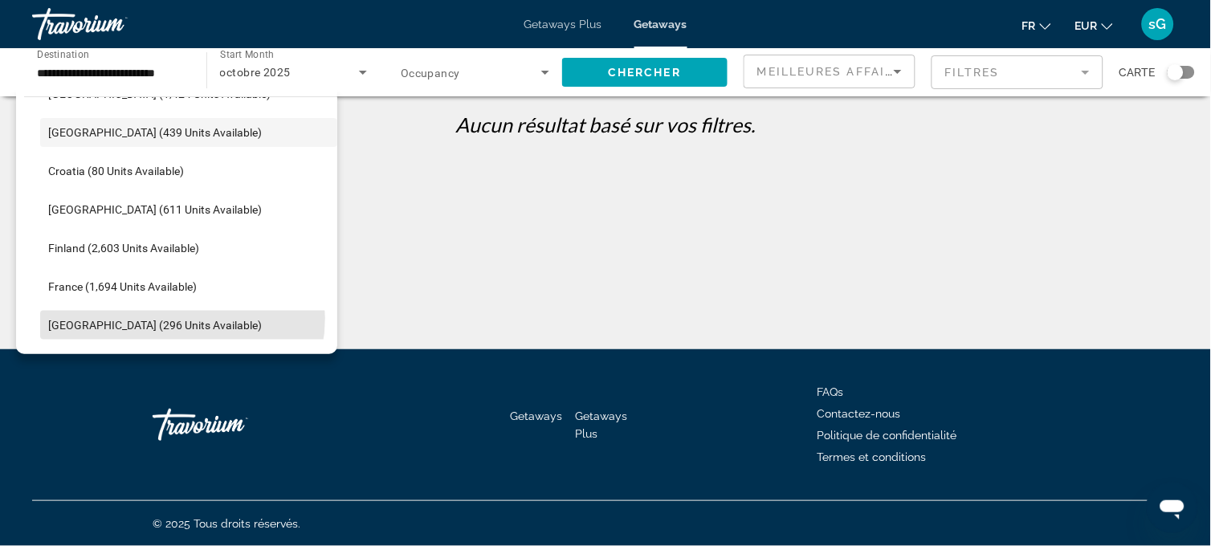
type input "**********"
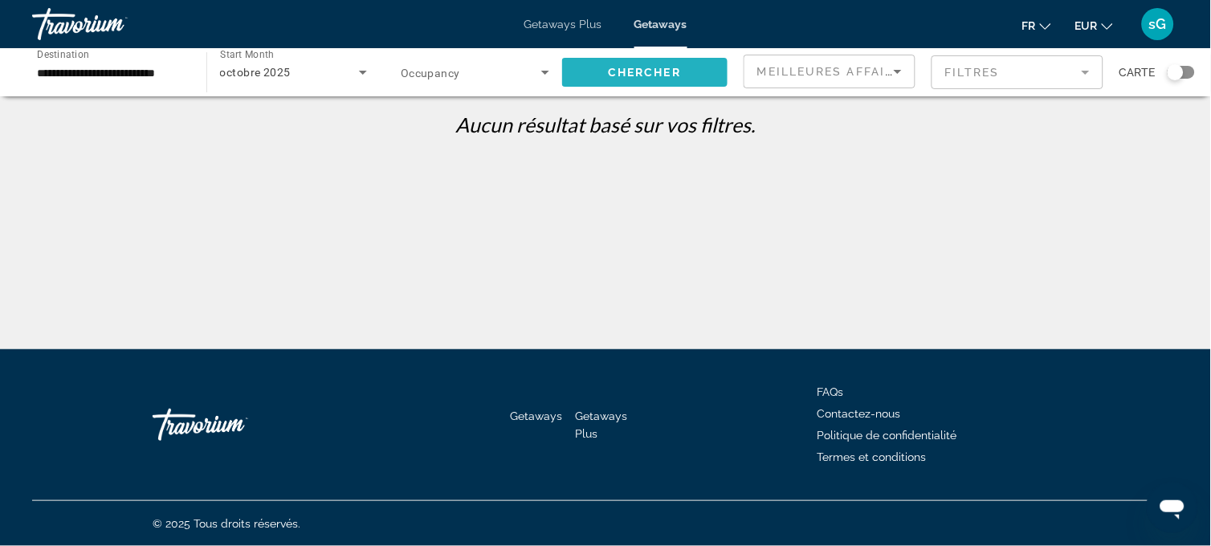
click at [642, 66] on span "Chercher" at bounding box center [644, 72] width 73 height 13
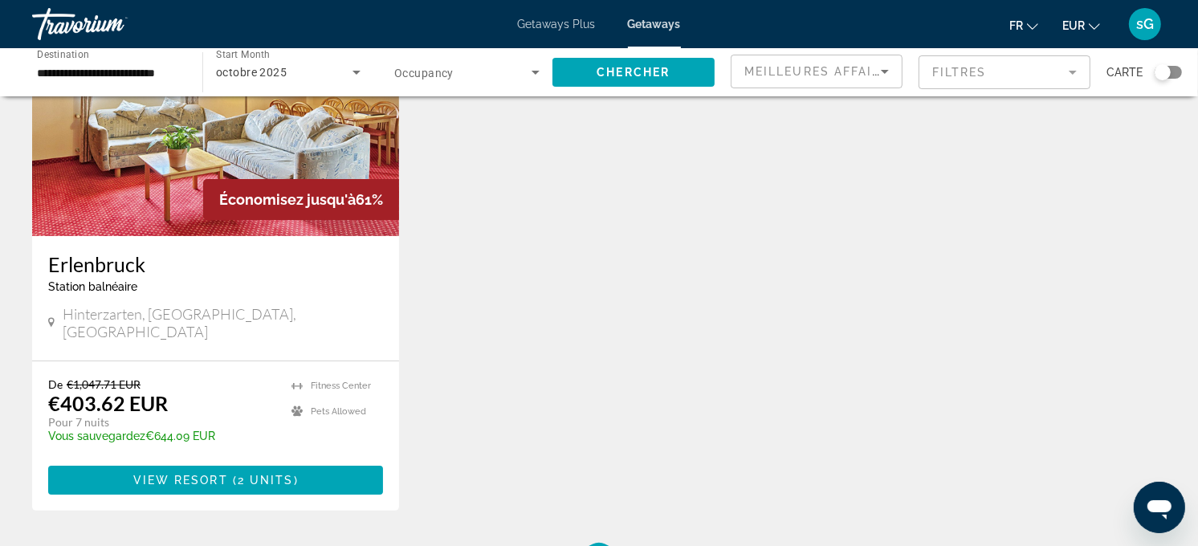
scroll to position [178, 0]
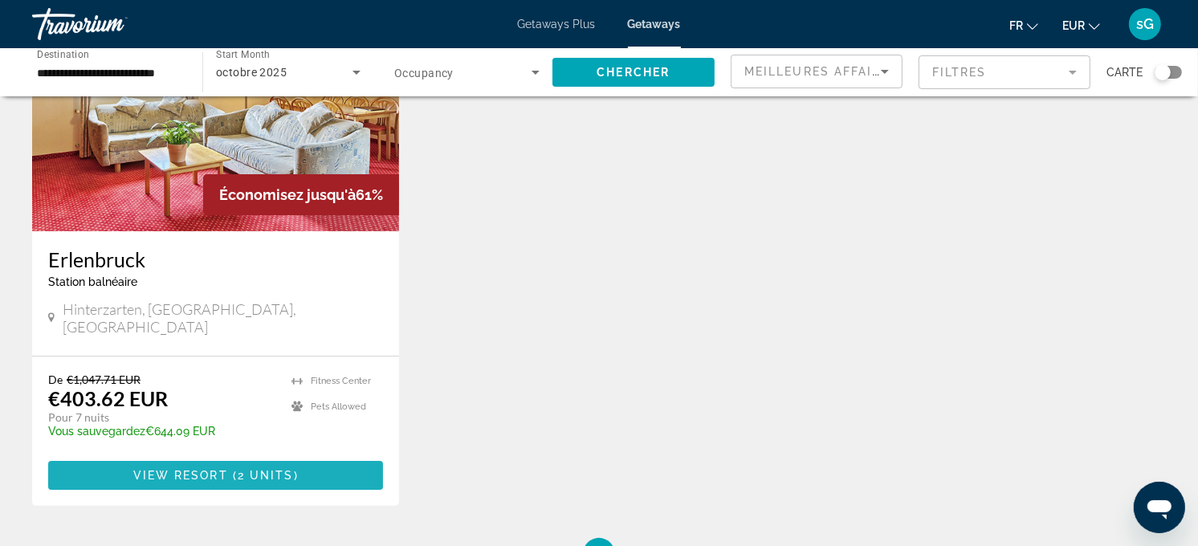
click at [297, 460] on span "Main content" at bounding box center [215, 475] width 335 height 39
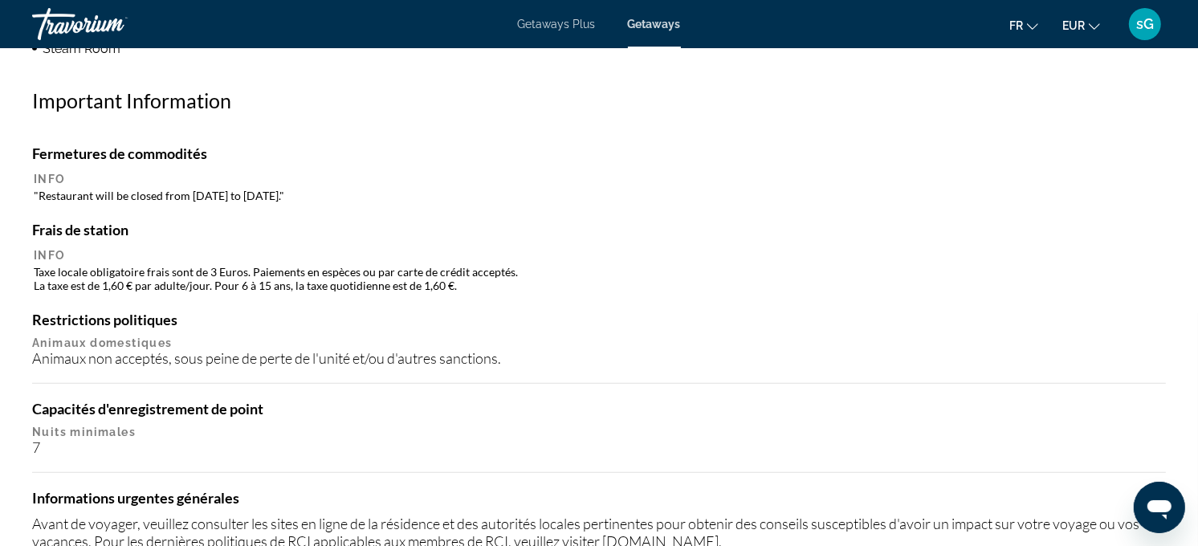
scroll to position [1248, 0]
